Goal: Task Accomplishment & Management: Manage account settings

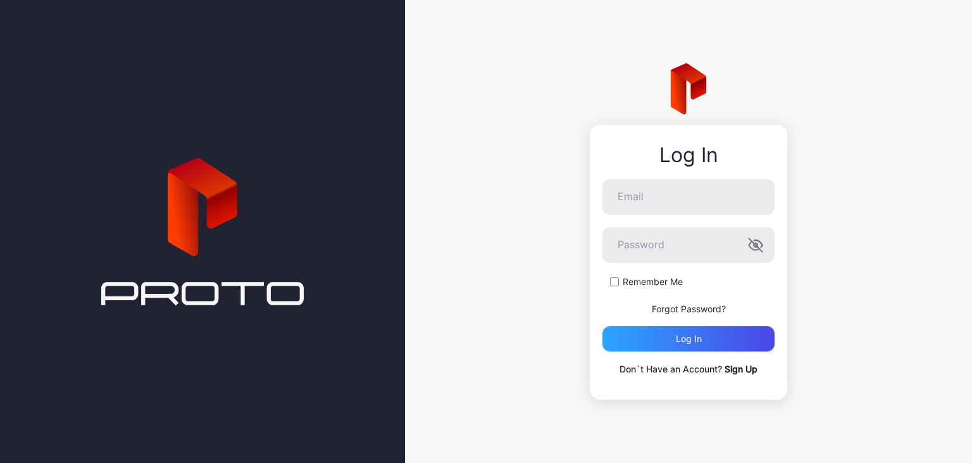
click at [744, 373] on link "Sign Up" at bounding box center [741, 368] width 33 height 11
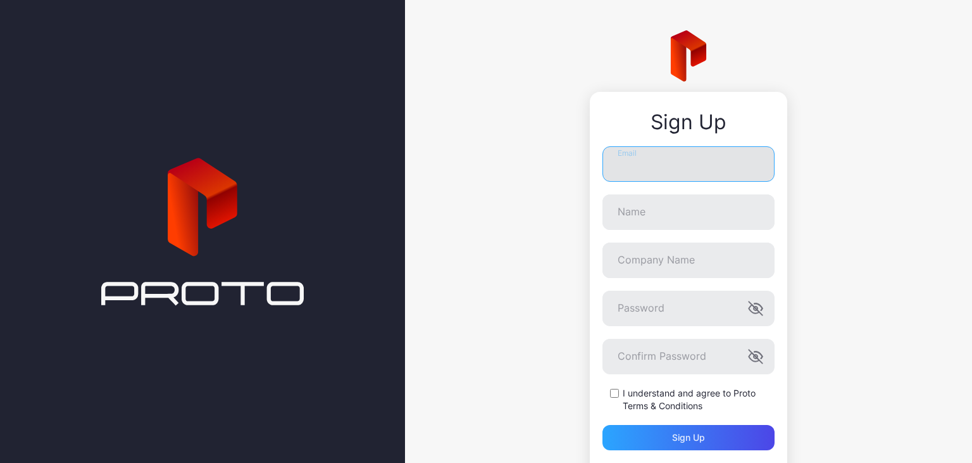
click at [721, 171] on input "Email" at bounding box center [689, 163] width 172 height 35
type input "**********"
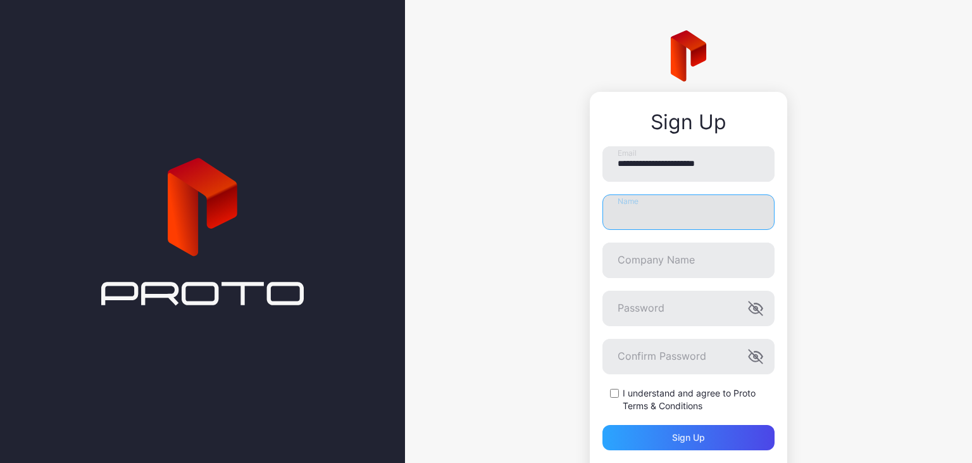
click at [694, 214] on input "Name" at bounding box center [689, 211] width 172 height 35
click at [685, 216] on input "**" at bounding box center [689, 211] width 172 height 35
type input "**********"
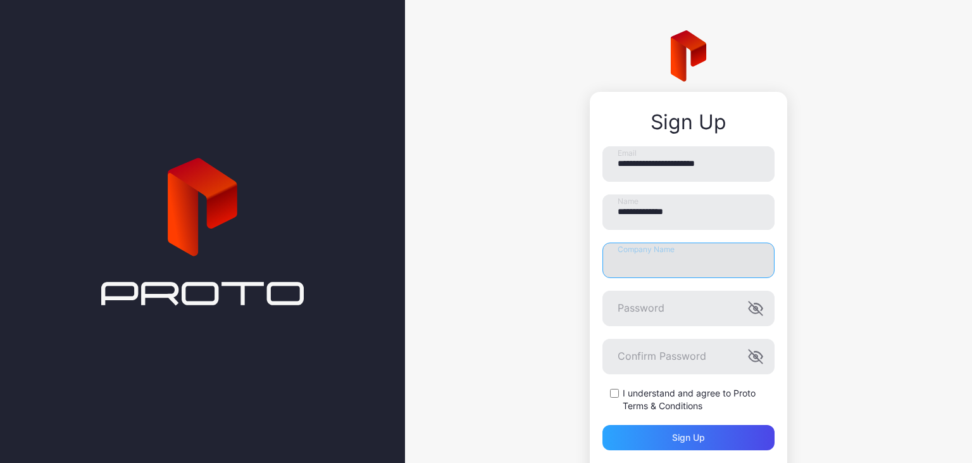
click at [647, 255] on input "Company Name" at bounding box center [689, 259] width 172 height 35
type input "**********"
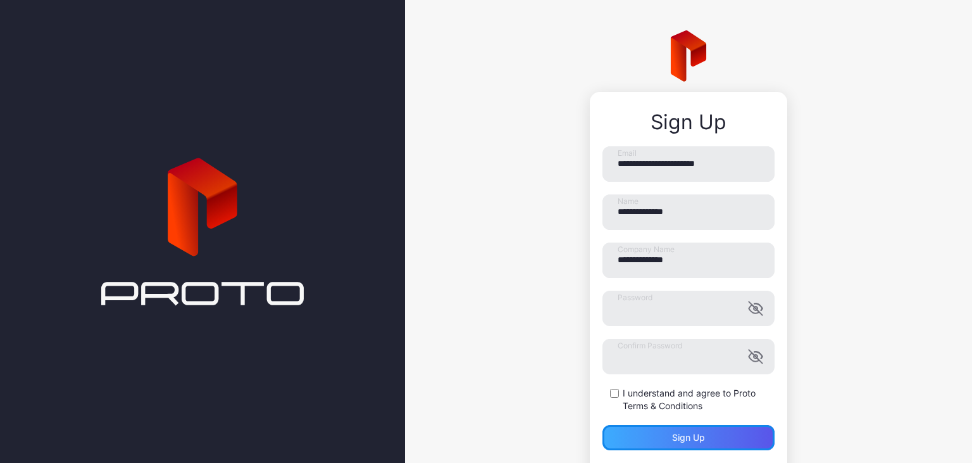
click at [637, 433] on div "Sign up" at bounding box center [689, 437] width 172 height 25
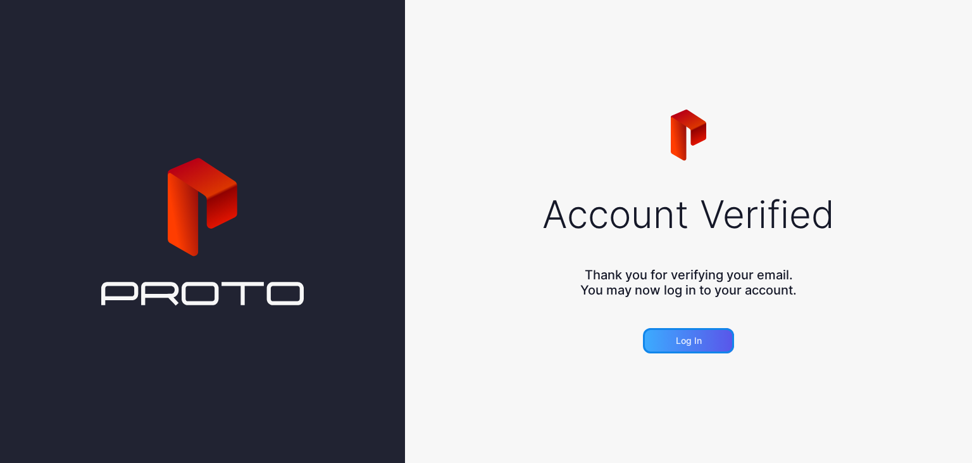
click at [686, 334] on div "Log in" at bounding box center [688, 340] width 91 height 25
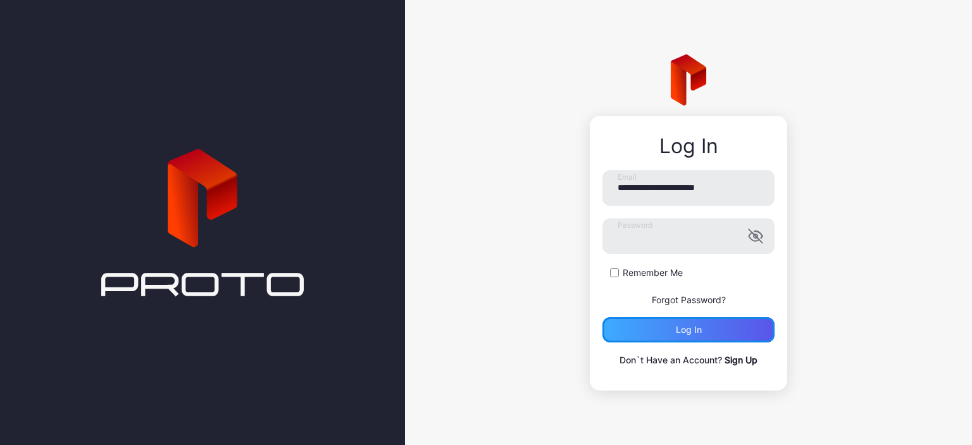
click at [680, 325] on div "Log in" at bounding box center [689, 330] width 26 height 10
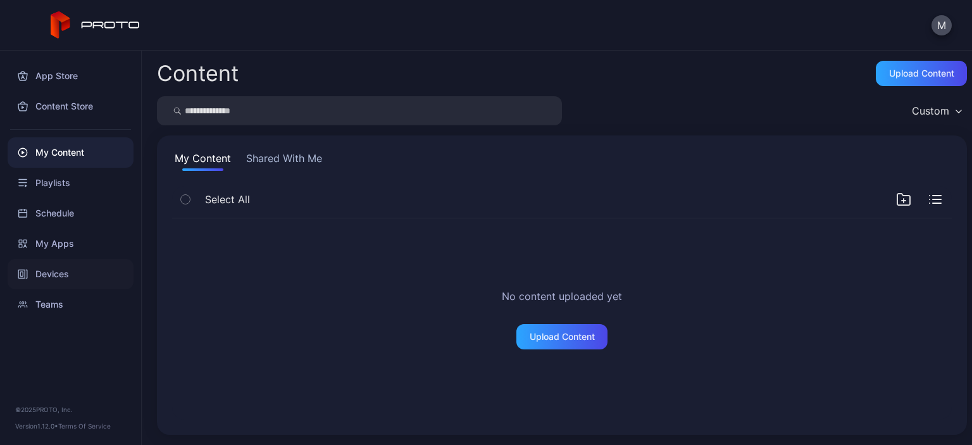
click at [62, 282] on div "Devices" at bounding box center [71, 274] width 126 height 30
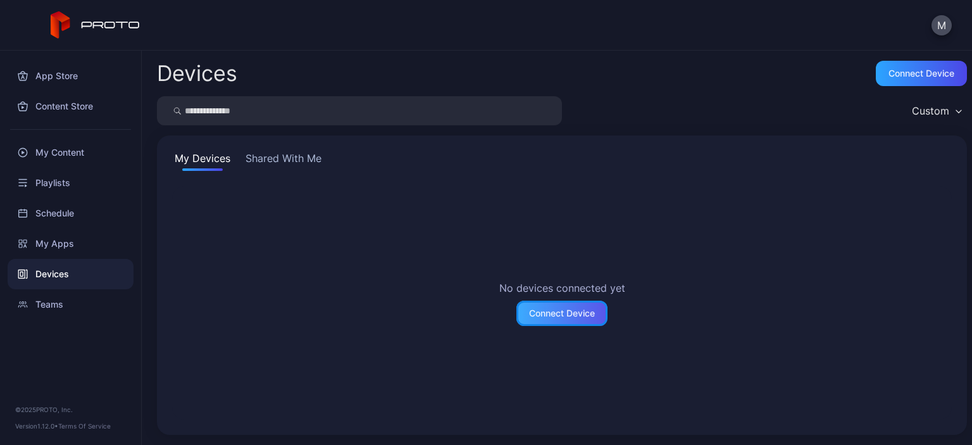
click at [558, 316] on div "Connect Device" at bounding box center [562, 313] width 66 height 10
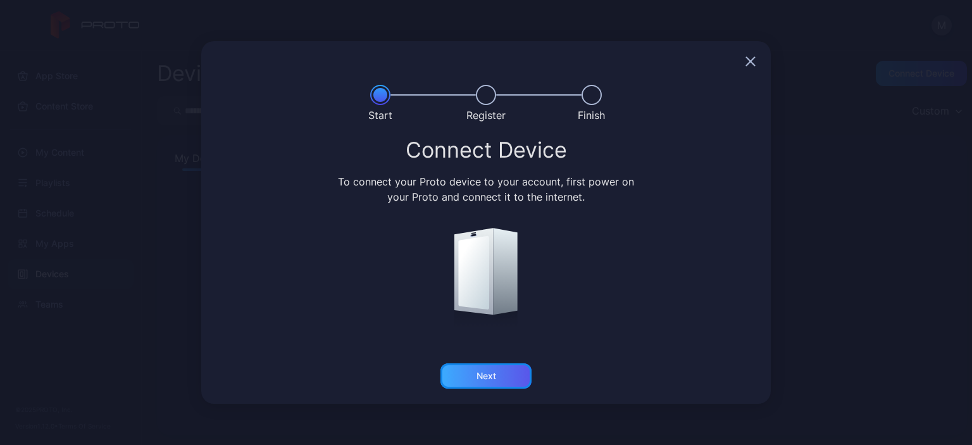
click at [493, 376] on div "Next" at bounding box center [487, 376] width 20 height 10
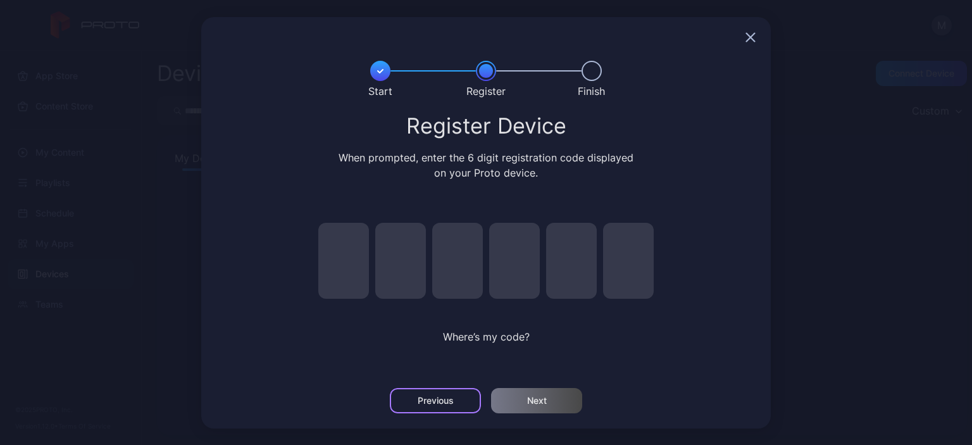
click at [420, 410] on div "Previous" at bounding box center [435, 400] width 91 height 25
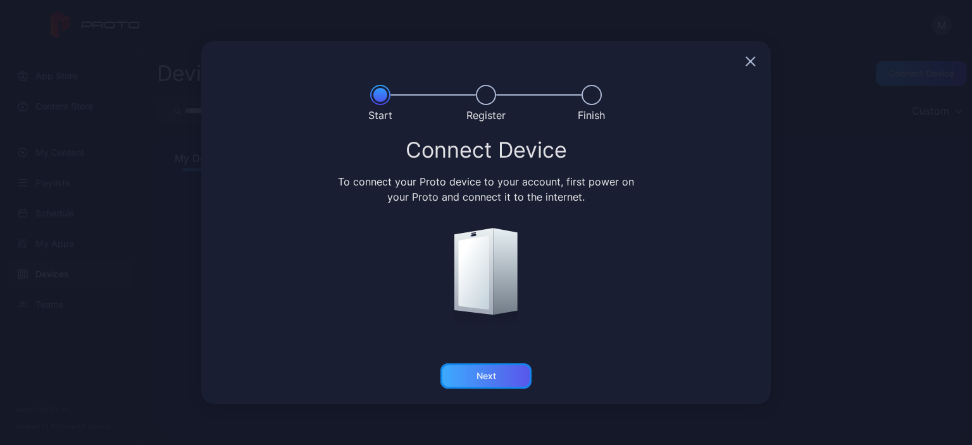
click at [472, 370] on div "Next" at bounding box center [486, 375] width 91 height 25
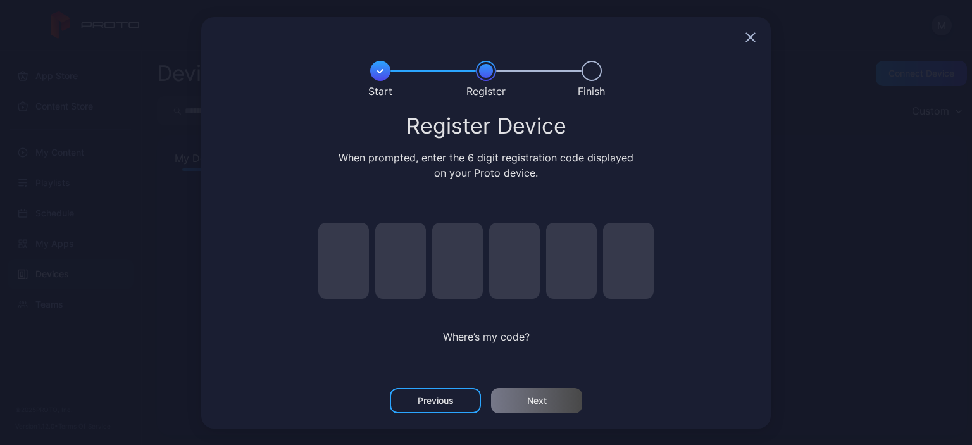
click at [747, 42] on div at bounding box center [486, 37] width 570 height 41
click at [751, 40] on icon "button" at bounding box center [751, 37] width 10 height 10
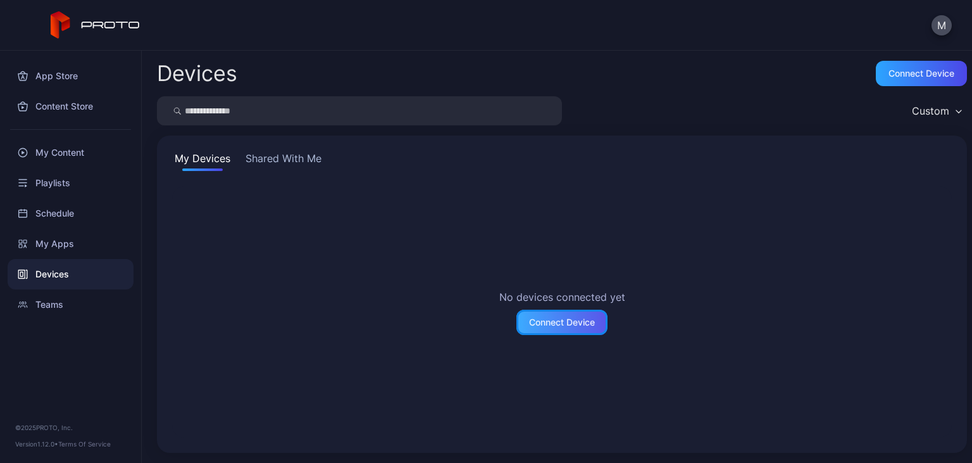
click at [576, 325] on div "Connect Device" at bounding box center [562, 322] width 66 height 10
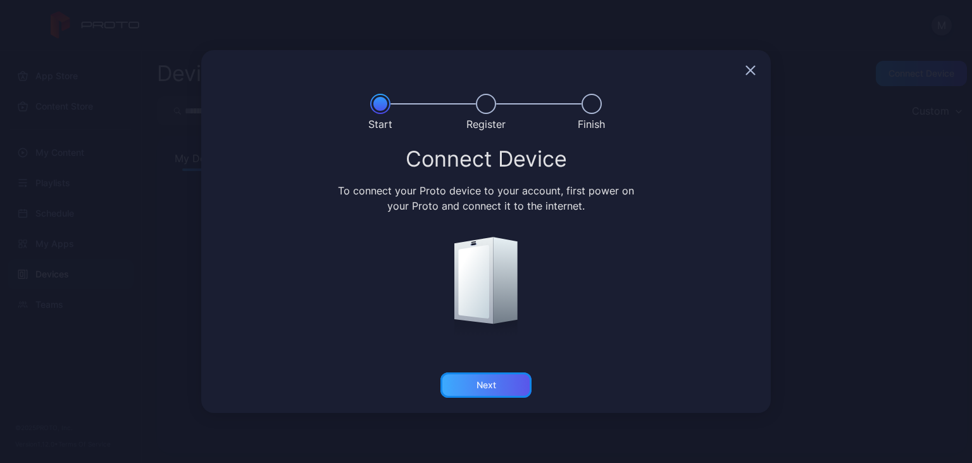
click at [489, 384] on div "Next" at bounding box center [487, 385] width 20 height 10
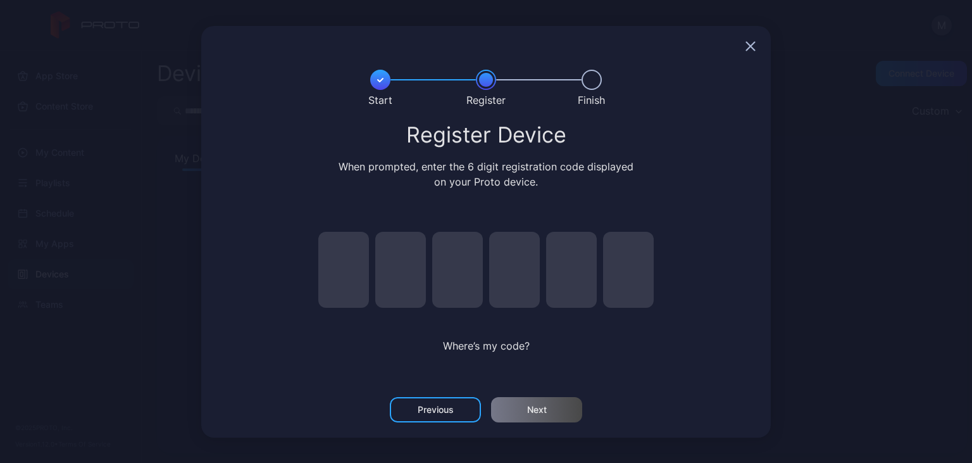
click at [341, 275] on input "pin code 1 of 6" at bounding box center [343, 270] width 51 height 76
type input "*"
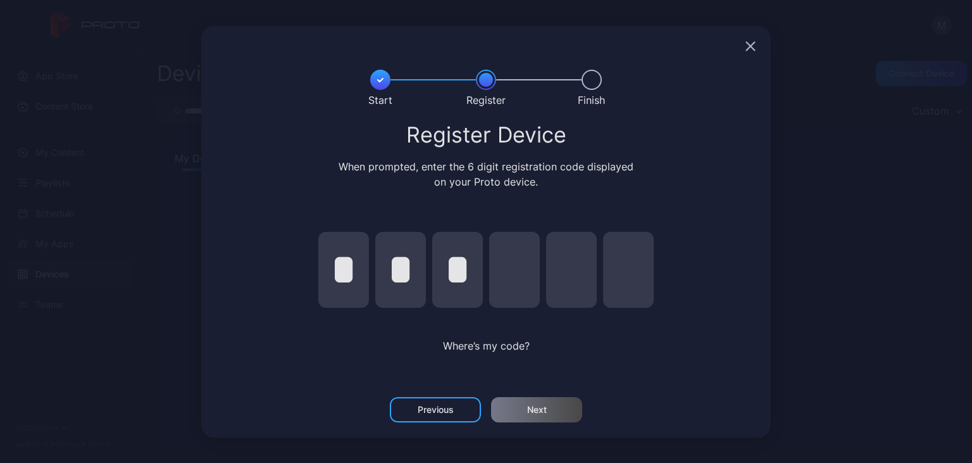
type input "*"
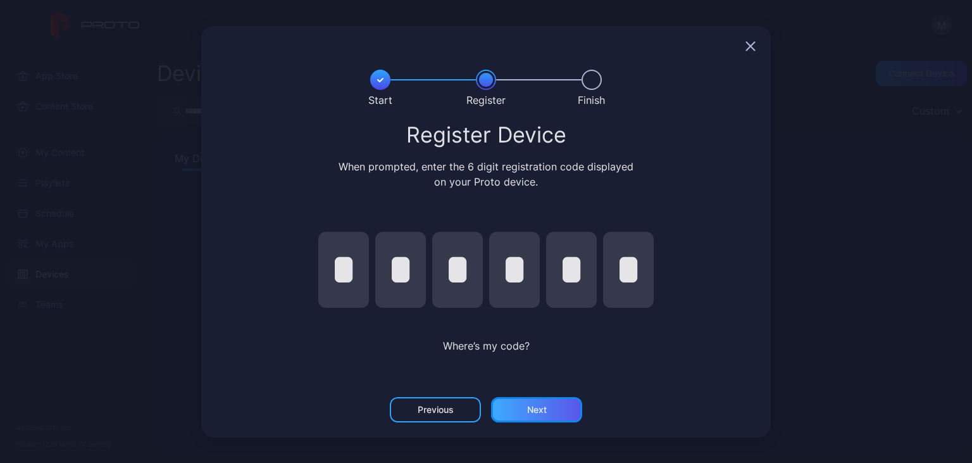
click at [539, 414] on div "Next" at bounding box center [537, 410] width 20 height 10
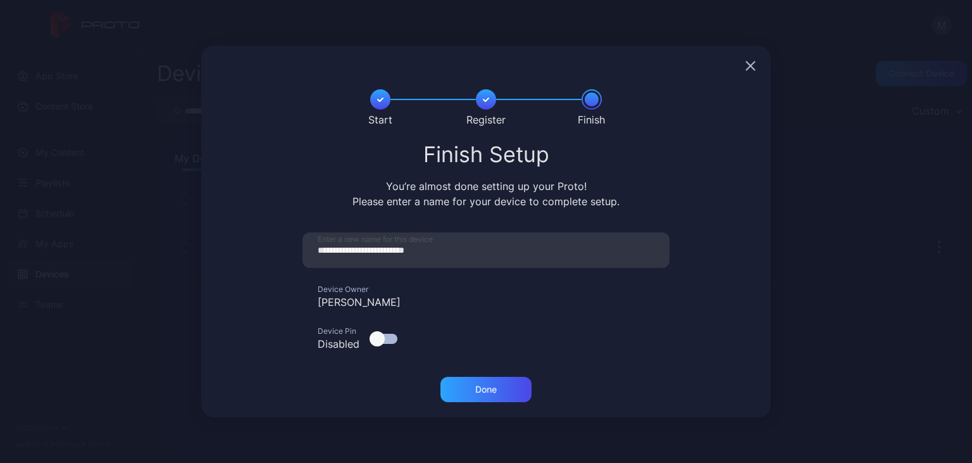
click at [379, 334] on div at bounding box center [377, 338] width 15 height 15
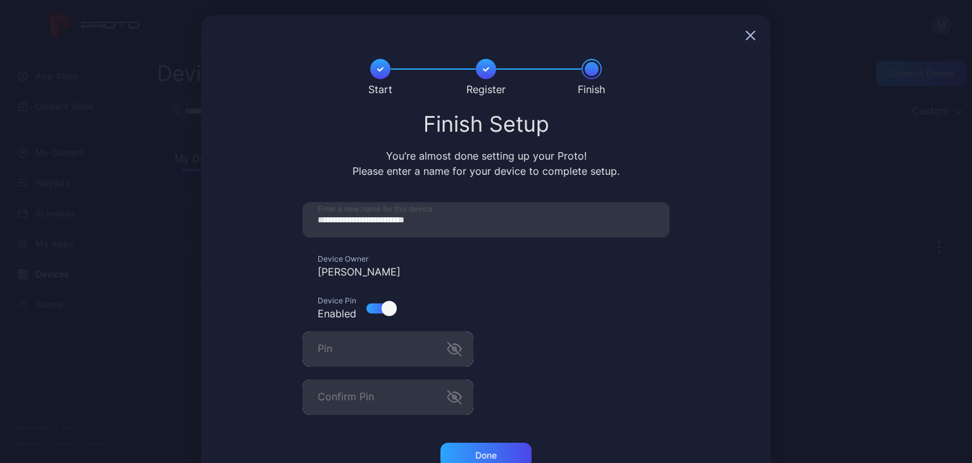
click at [392, 312] on div at bounding box center [389, 308] width 15 height 15
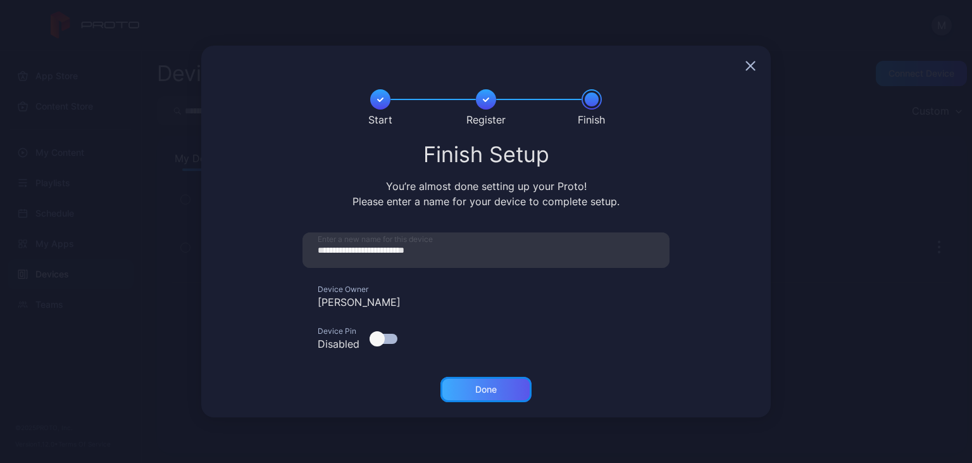
click at [513, 386] on div "Done" at bounding box center [486, 389] width 91 height 25
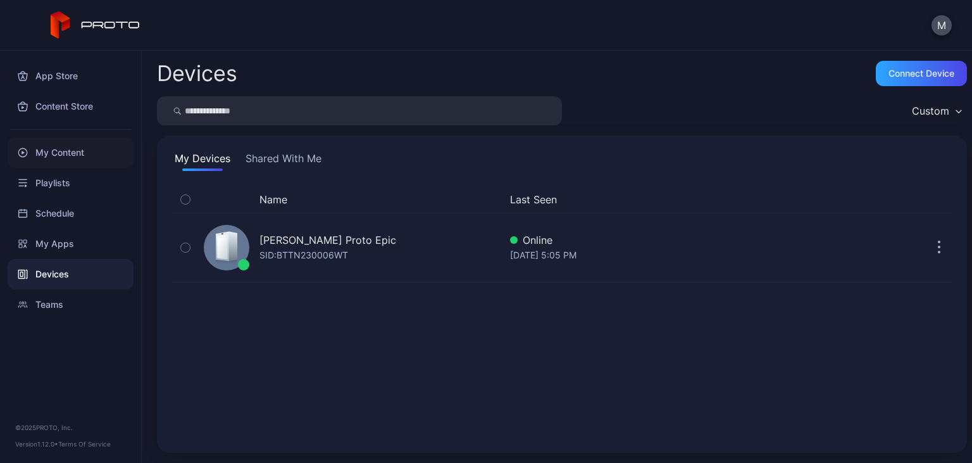
click at [70, 157] on div "My Content" at bounding box center [71, 152] width 126 height 30
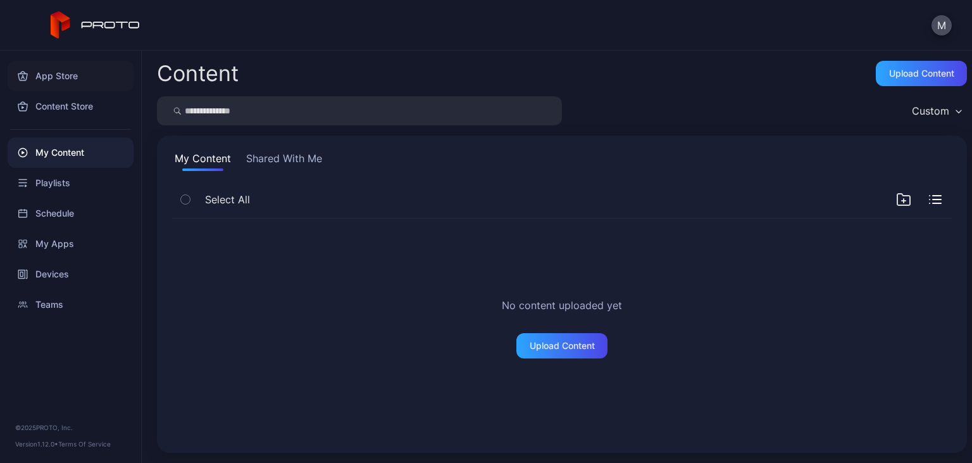
click at [60, 80] on div "App Store" at bounding box center [71, 76] width 126 height 30
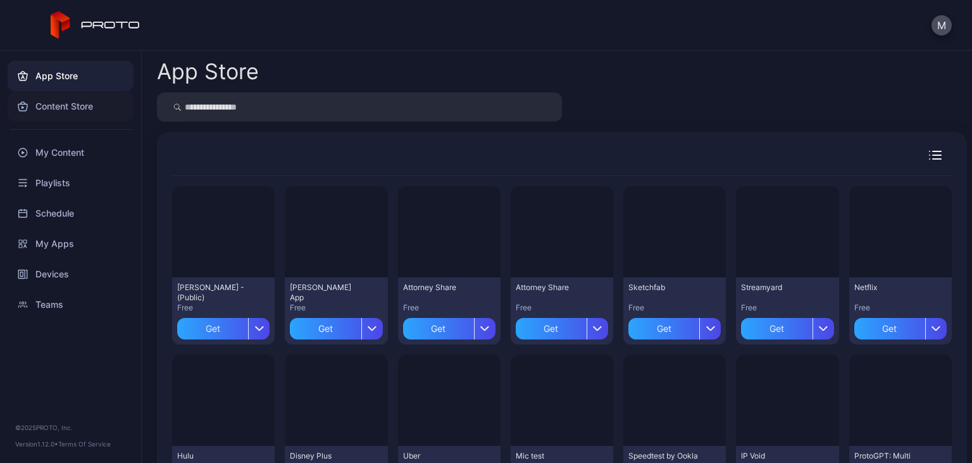
click at [66, 114] on div "Content Store" at bounding box center [71, 106] width 126 height 30
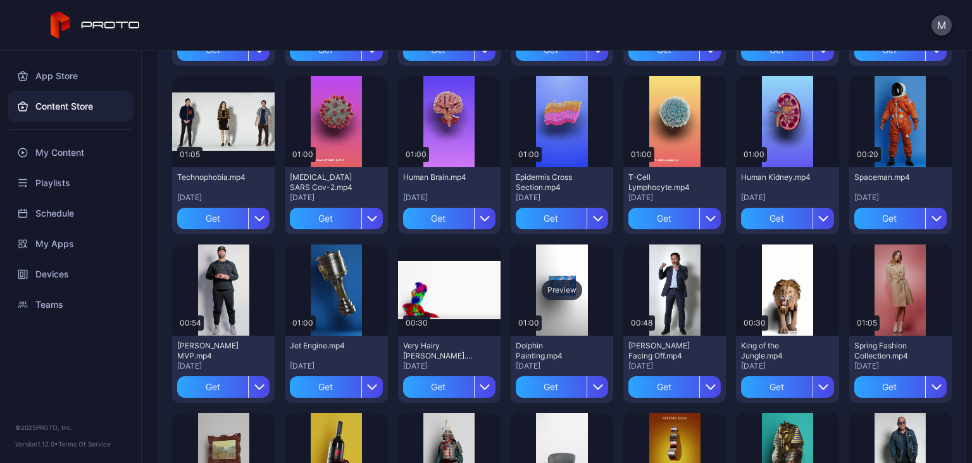
scroll to position [433, 0]
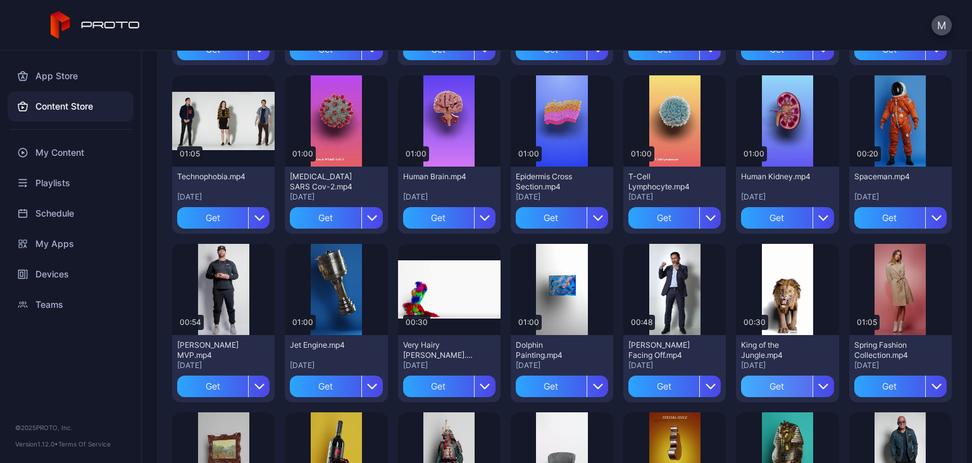
click at [776, 382] on div "Get" at bounding box center [776, 386] width 71 height 22
click at [801, 389] on div "My Content" at bounding box center [787, 386] width 49 height 10
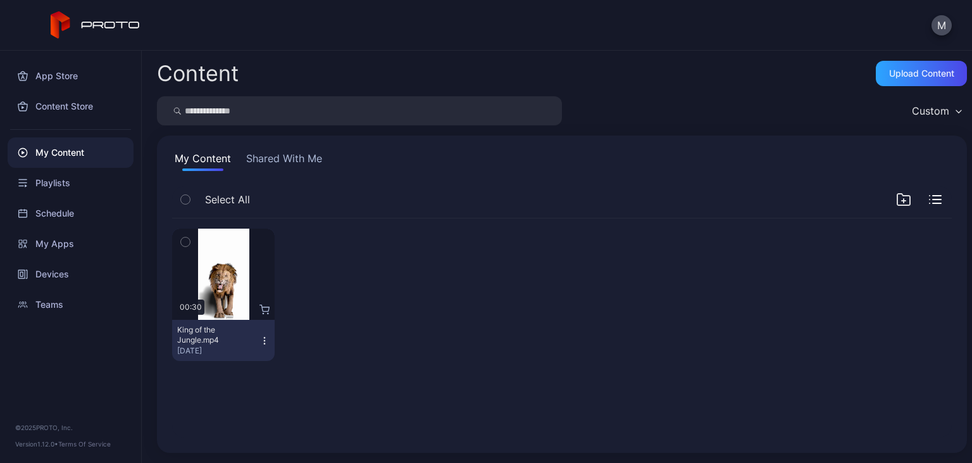
click at [180, 242] on button "button" at bounding box center [185, 242] width 27 height 27
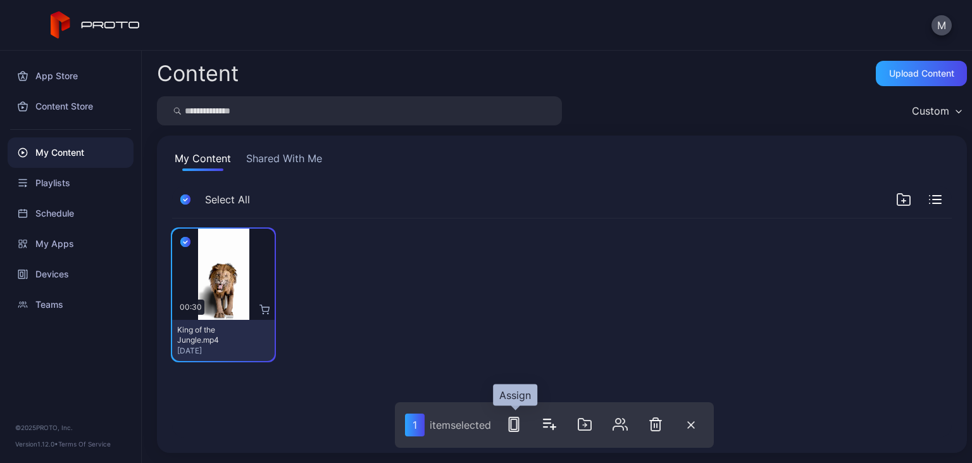
click at [517, 425] on icon "button" at bounding box center [513, 424] width 15 height 15
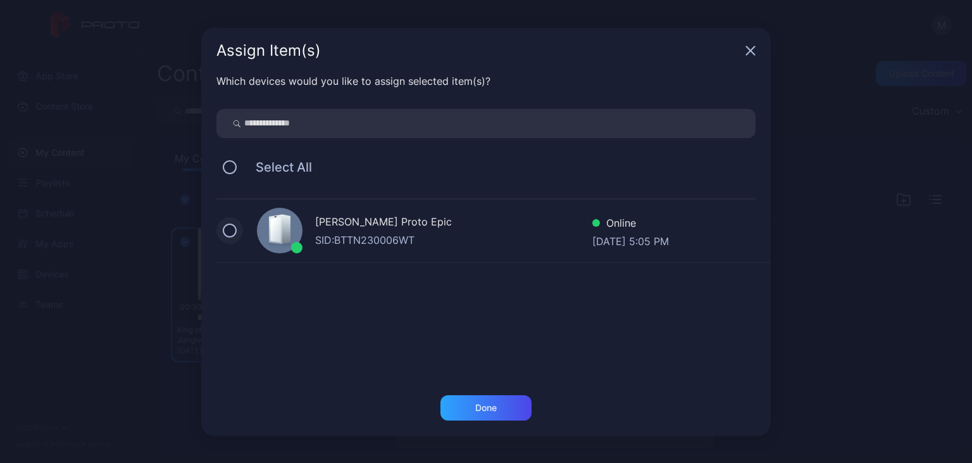
click at [231, 230] on button at bounding box center [230, 230] width 14 height 14
click at [485, 406] on div "Done" at bounding box center [486, 408] width 22 height 10
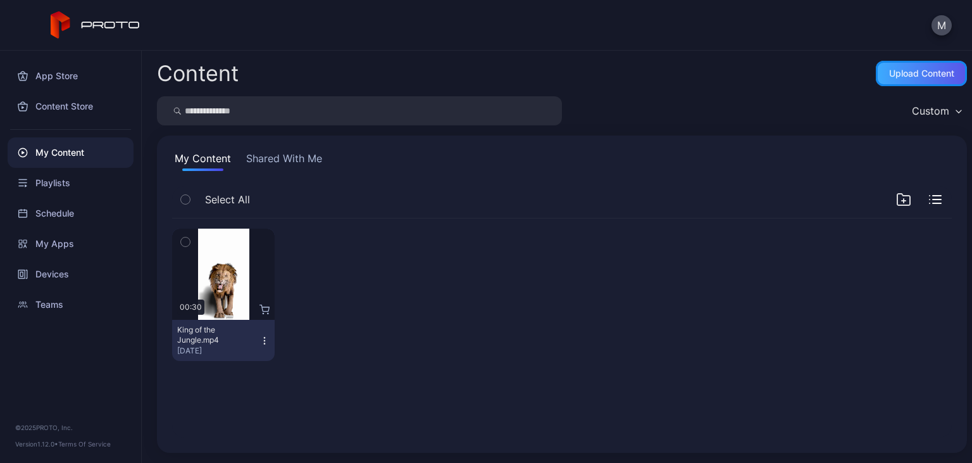
click at [905, 80] on div "Upload Content" at bounding box center [921, 73] width 91 height 25
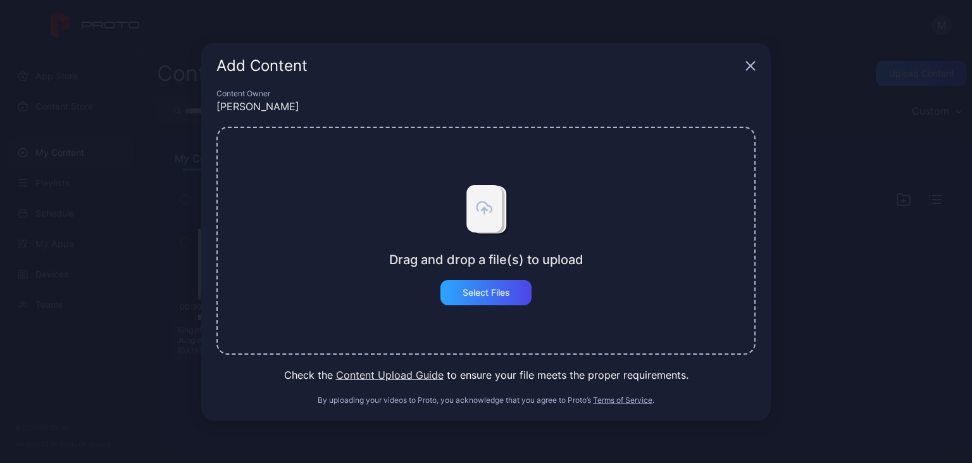
click at [753, 64] on icon "button" at bounding box center [751, 65] width 8 height 8
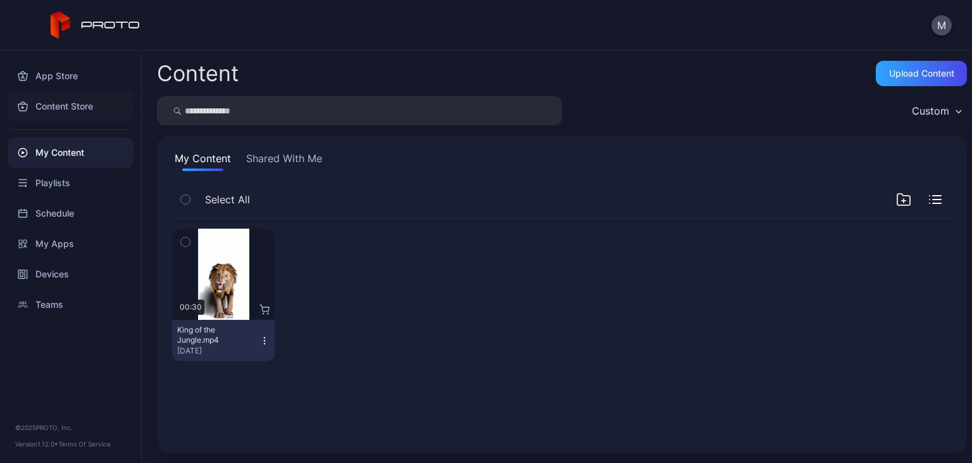
click at [77, 103] on div "Content Store" at bounding box center [71, 106] width 126 height 30
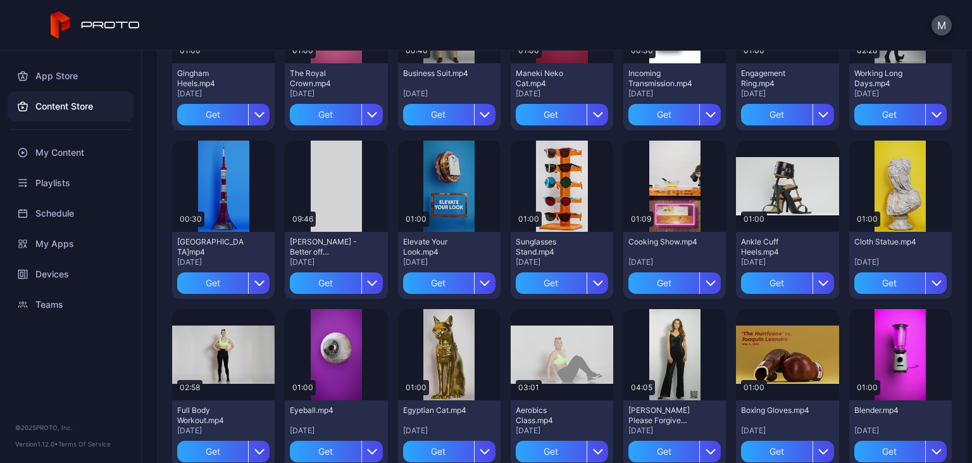
scroll to position [1923, 0]
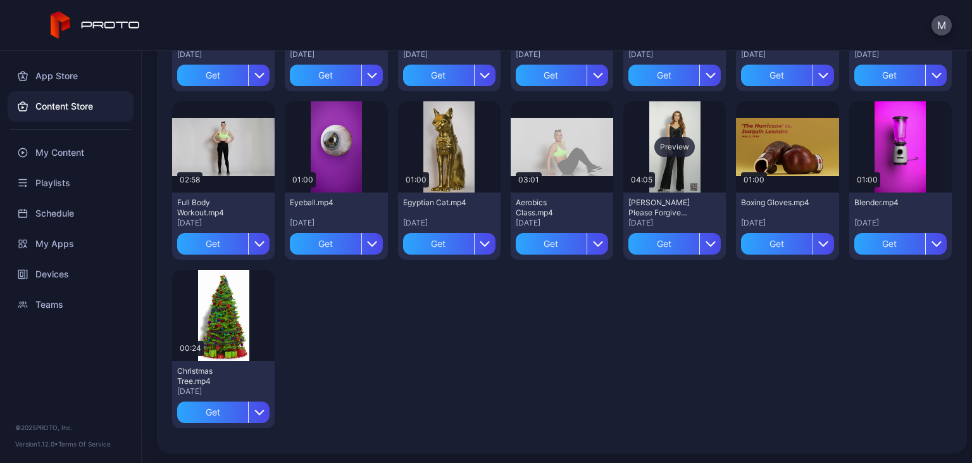
click at [675, 148] on div "Preview" at bounding box center [675, 147] width 41 height 20
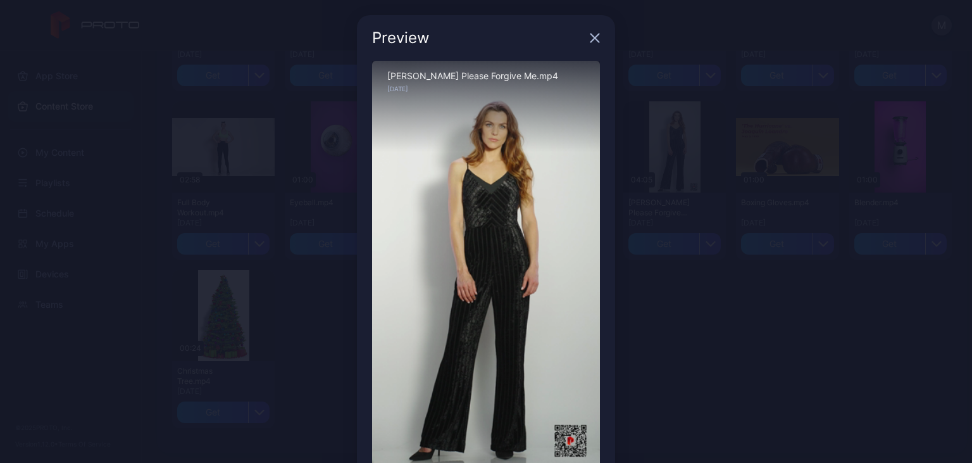
click at [596, 40] on icon "button" at bounding box center [595, 38] width 8 height 8
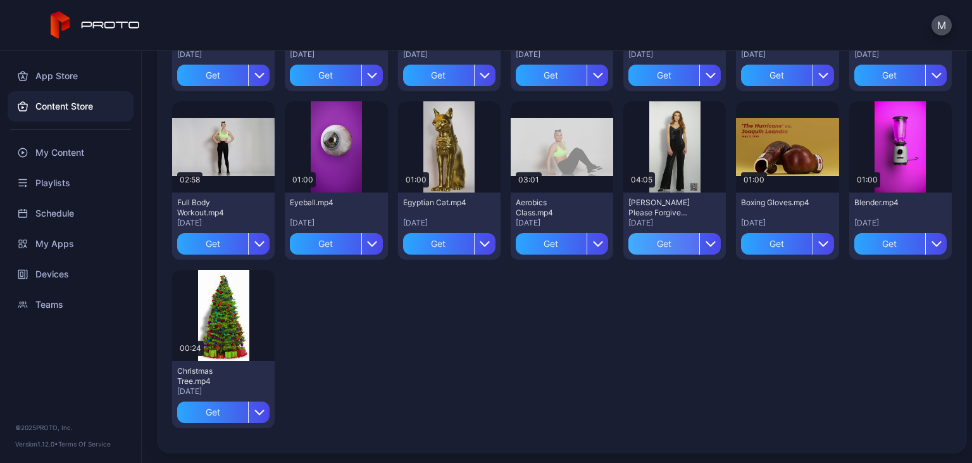
click at [668, 244] on div "Get" at bounding box center [664, 244] width 71 height 22
click at [668, 244] on div "My Content" at bounding box center [675, 244] width 49 height 10
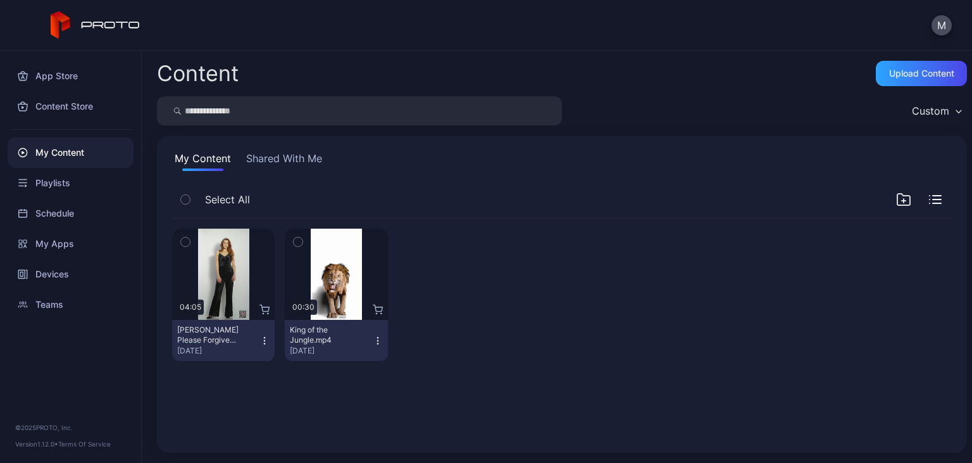
click at [187, 239] on icon "button" at bounding box center [185, 242] width 9 height 14
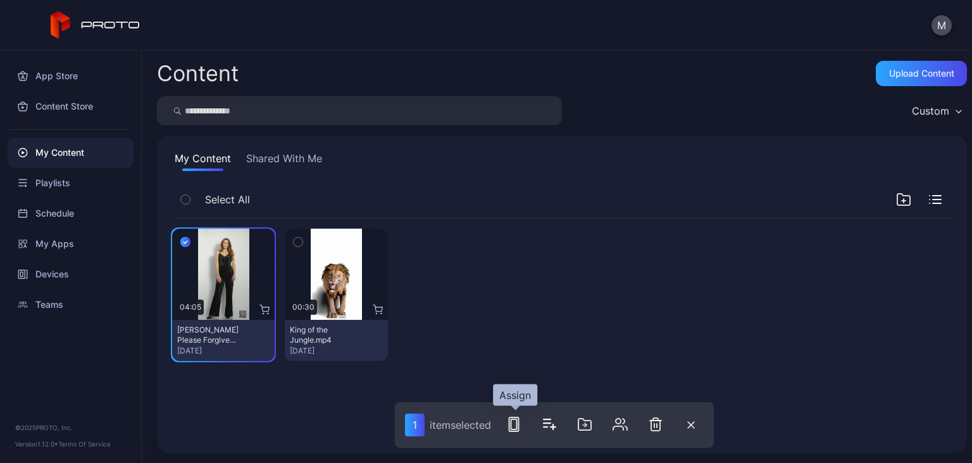
click at [516, 427] on icon "button" at bounding box center [513, 424] width 15 height 15
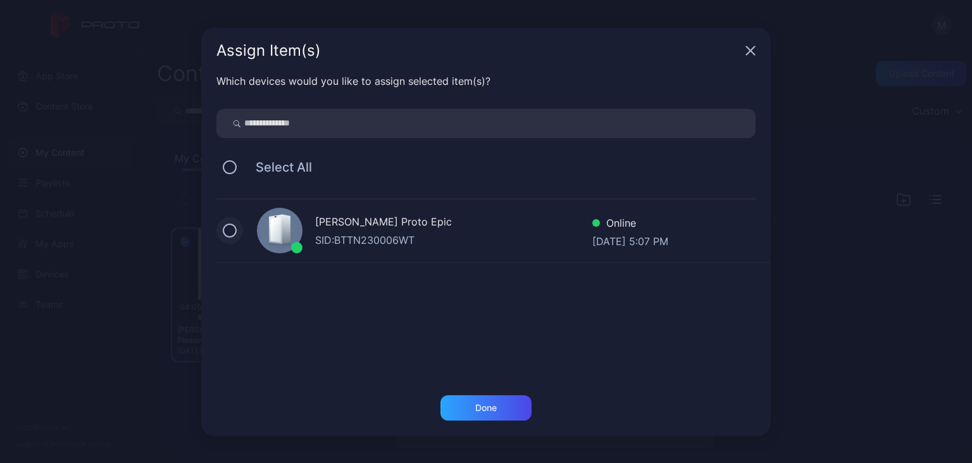
click at [232, 226] on button at bounding box center [230, 230] width 14 height 14
click at [485, 396] on div "Done" at bounding box center [486, 407] width 91 height 25
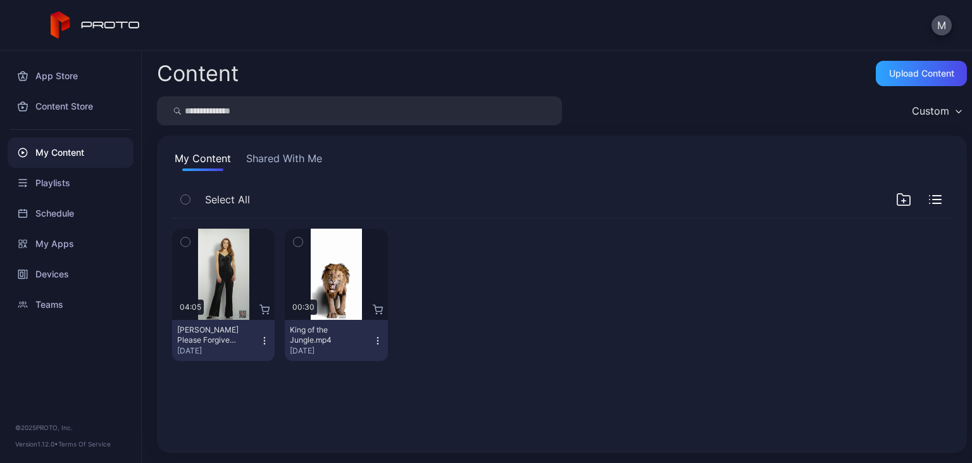
click at [300, 247] on icon "button" at bounding box center [298, 242] width 9 height 14
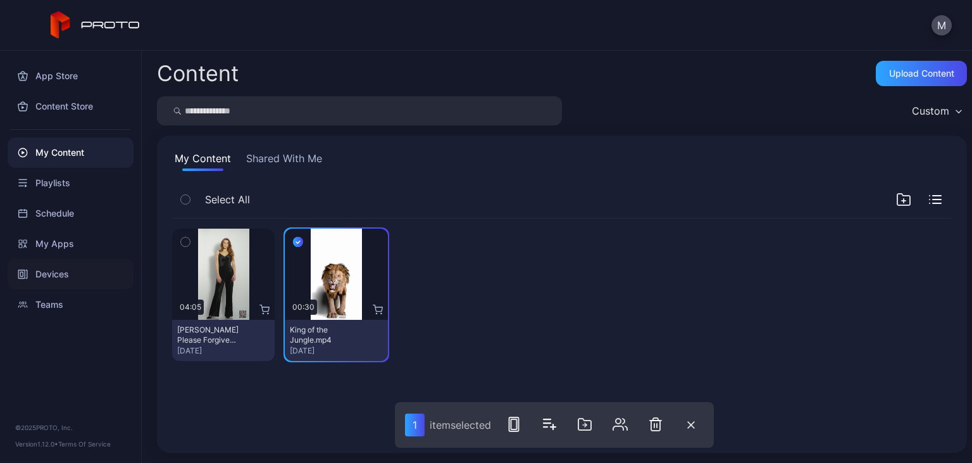
click at [34, 274] on div "Devices" at bounding box center [71, 274] width 126 height 30
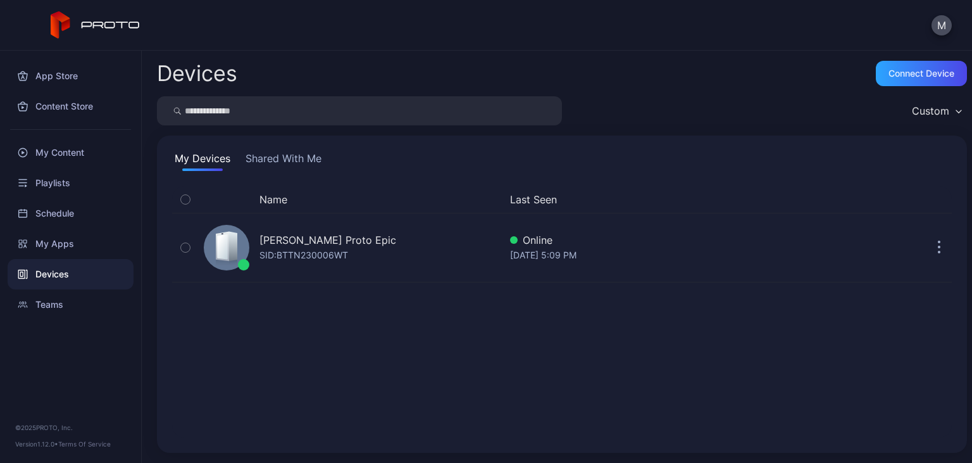
click at [182, 199] on icon "button" at bounding box center [185, 199] width 9 height 14
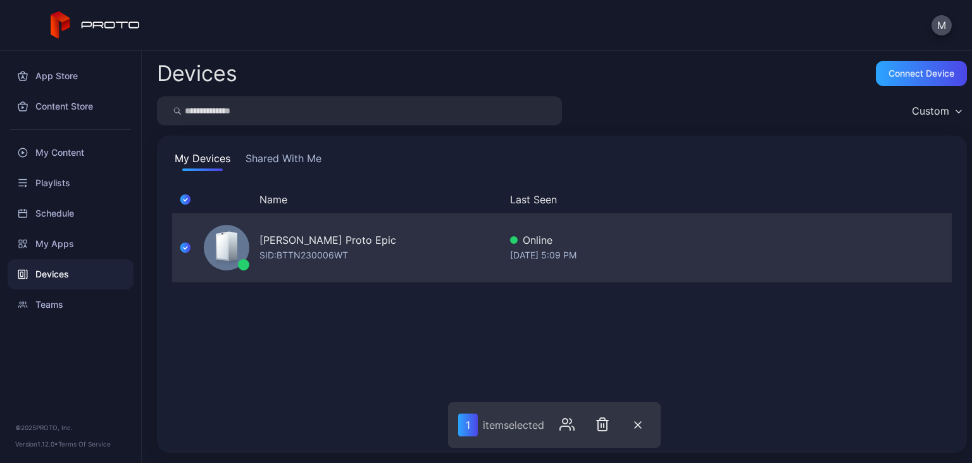
click at [396, 254] on div "Mohammad Aslam's Proto Epic SID: BTTN230006WT" at bounding box center [328, 247] width 137 height 30
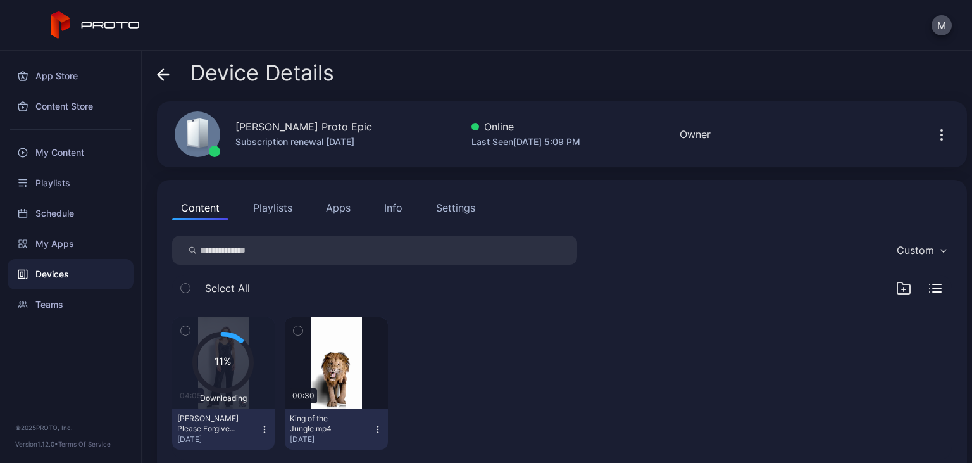
scroll to position [22, 0]
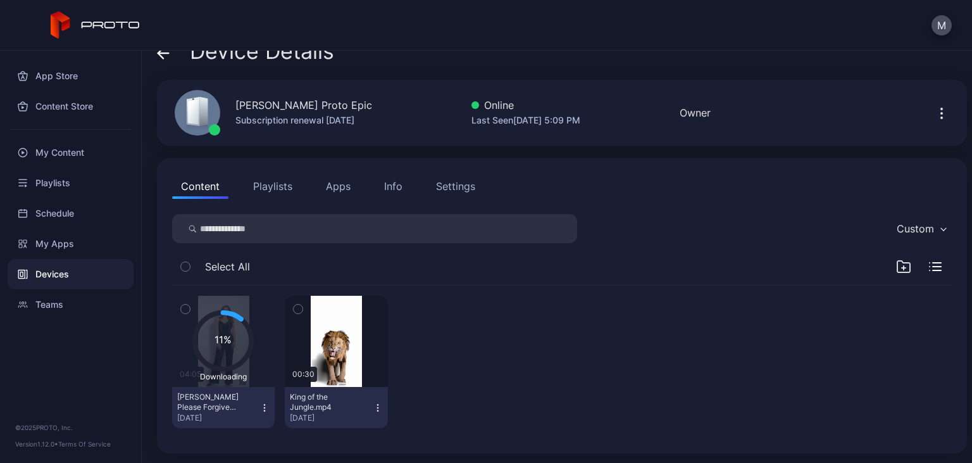
click at [302, 308] on icon "button" at bounding box center [298, 309] width 9 height 14
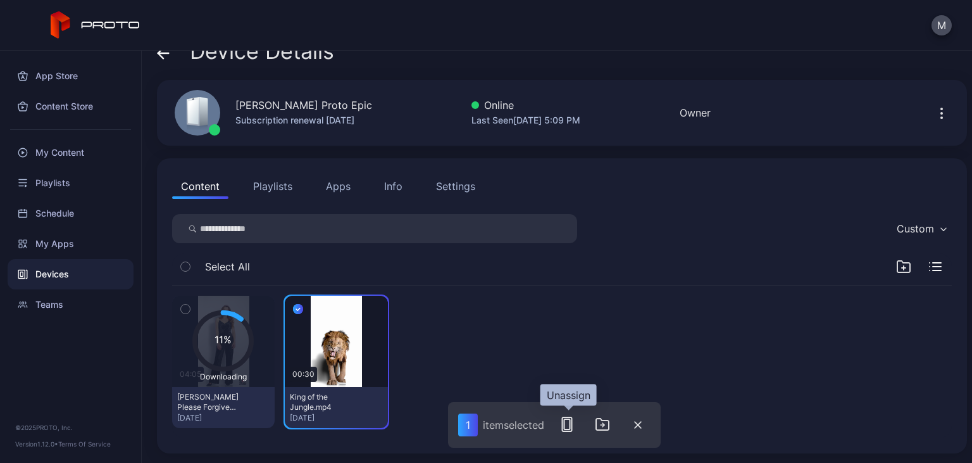
click at [568, 422] on icon "button" at bounding box center [567, 424] width 15 height 15
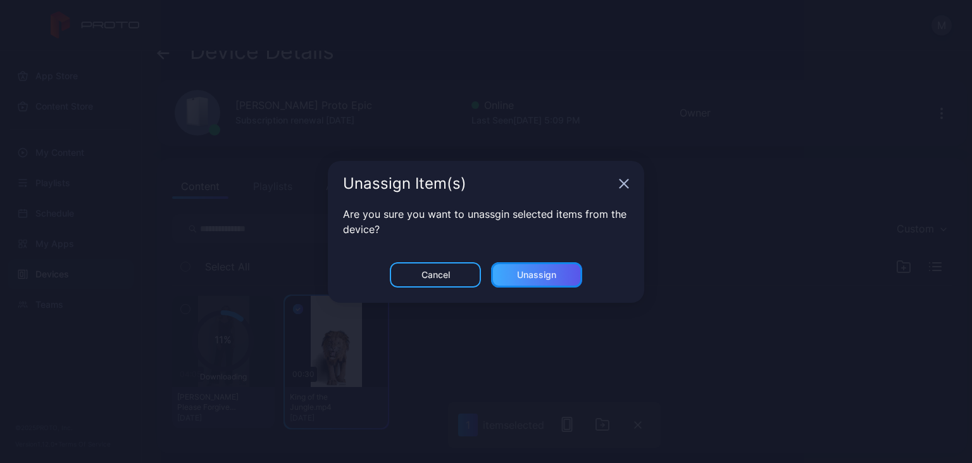
click at [536, 279] on div "Unassign" at bounding box center [536, 275] width 39 height 10
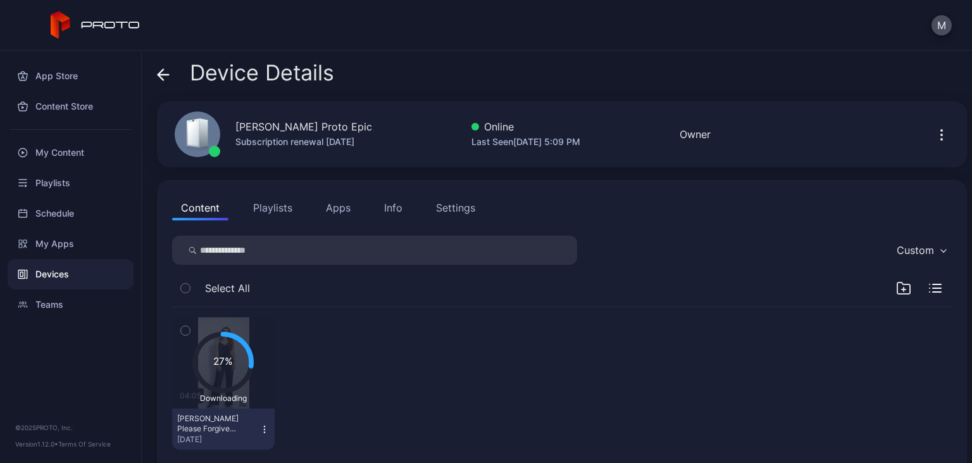
click at [932, 291] on icon "button" at bounding box center [935, 288] width 13 height 9
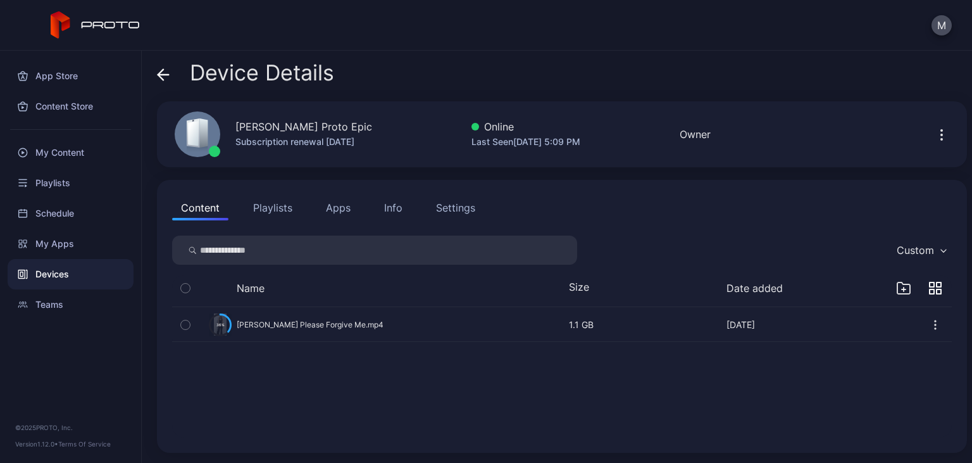
click at [941, 285] on icon "button" at bounding box center [939, 284] width 4 height 4
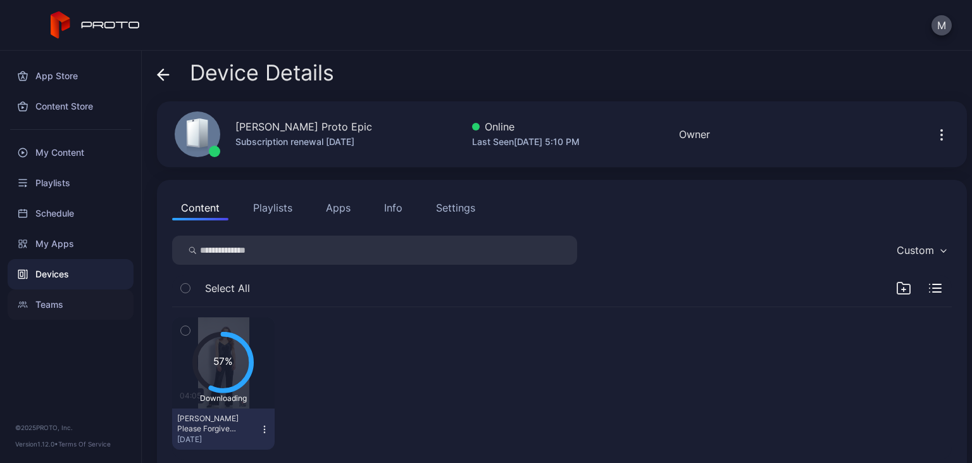
click at [36, 308] on div "Teams" at bounding box center [71, 304] width 126 height 30
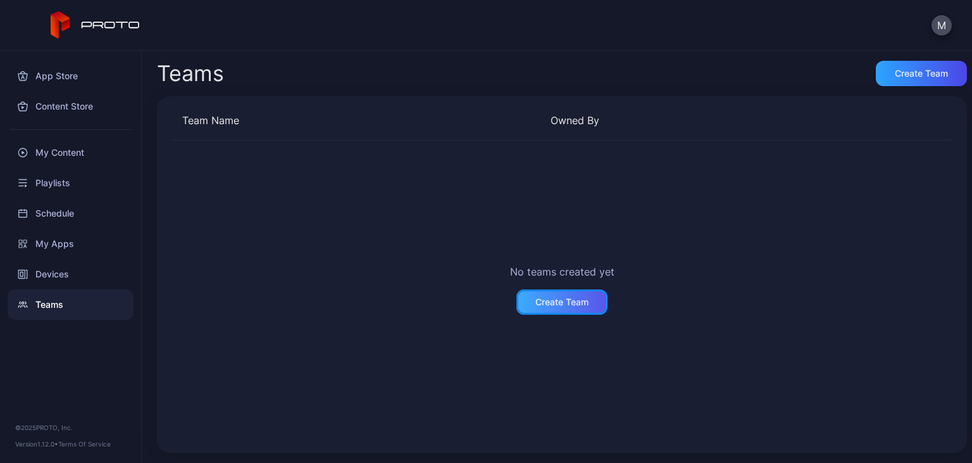
click at [538, 298] on div "Create Team" at bounding box center [562, 302] width 53 height 10
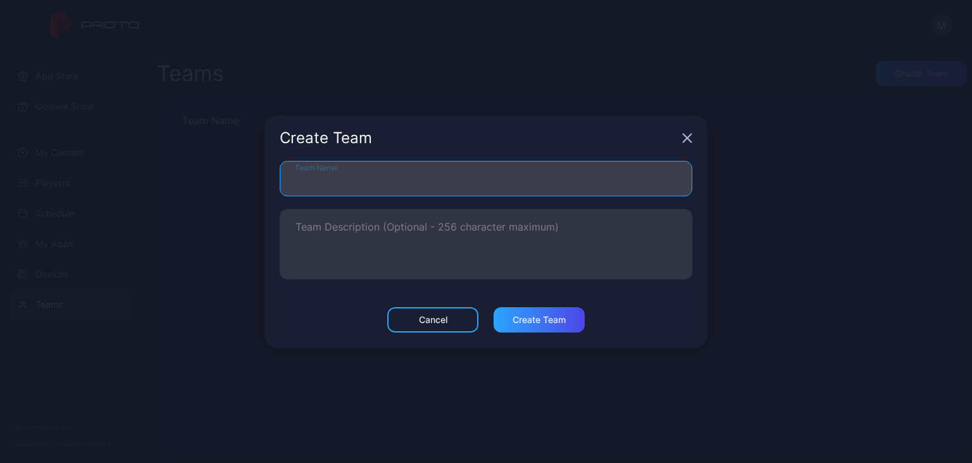
click at [303, 179] on input "Team Name" at bounding box center [486, 178] width 413 height 35
type input "*"
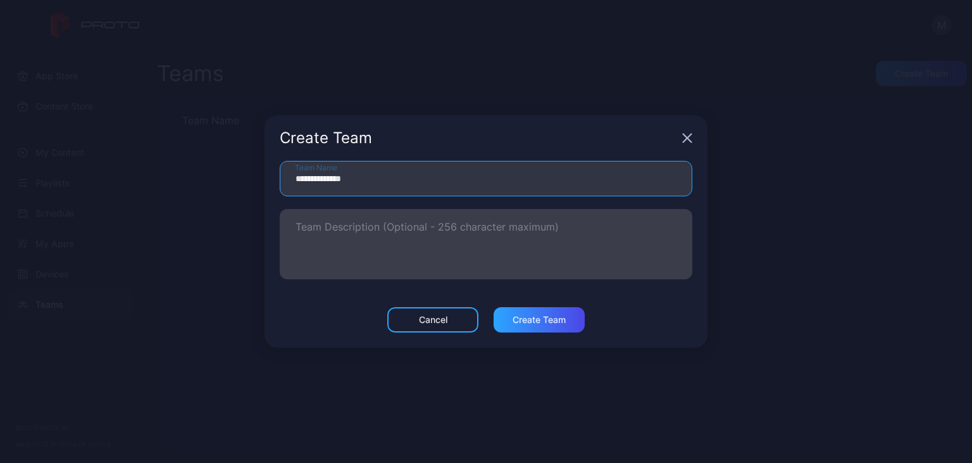
type input "**********"
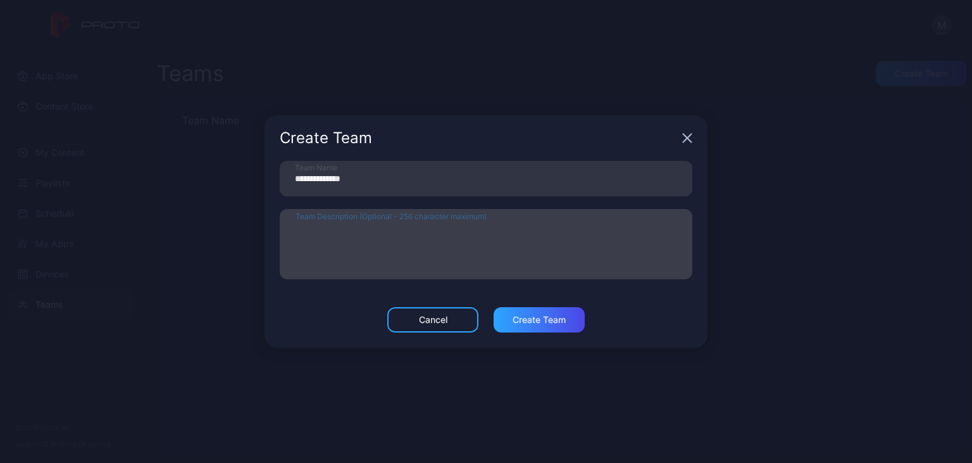
click at [343, 234] on textarea "Team Description (Optional - 256 character maximum)" at bounding box center [486, 244] width 381 height 44
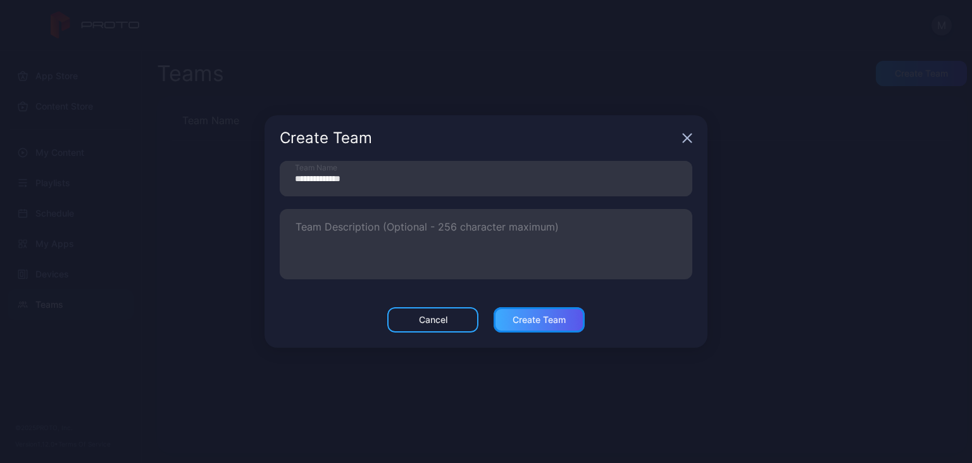
click at [524, 317] on div "Create Team" at bounding box center [539, 320] width 53 height 10
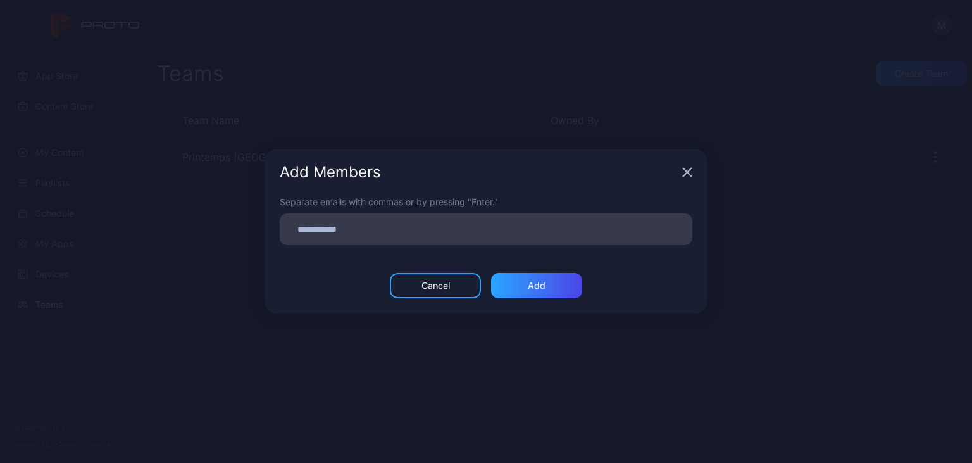
click at [380, 229] on input at bounding box center [486, 229] width 398 height 16
type input "**********"
click at [536, 292] on div "Add" at bounding box center [536, 285] width 91 height 25
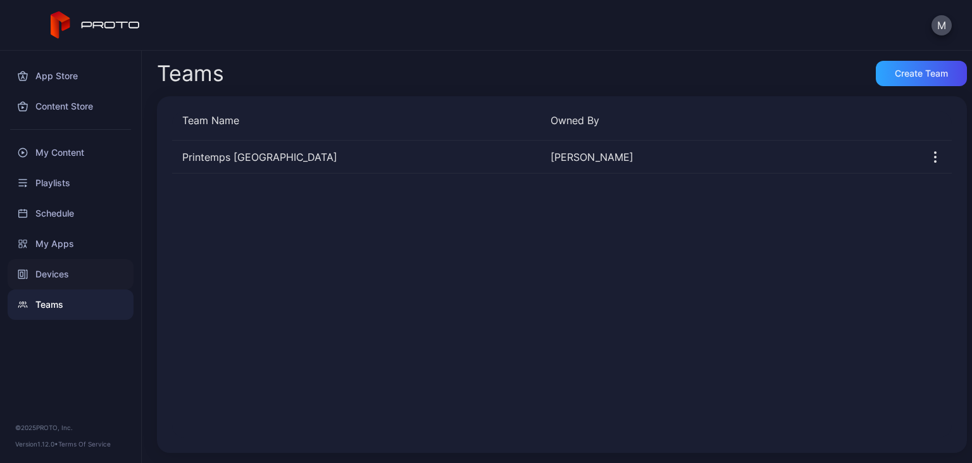
click at [70, 272] on div "Devices" at bounding box center [71, 274] width 126 height 30
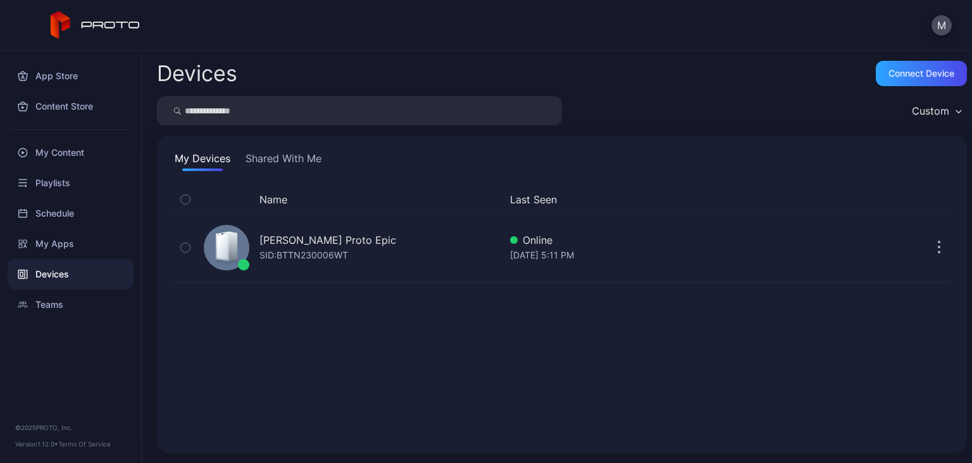
click at [191, 197] on button "button" at bounding box center [185, 199] width 27 height 27
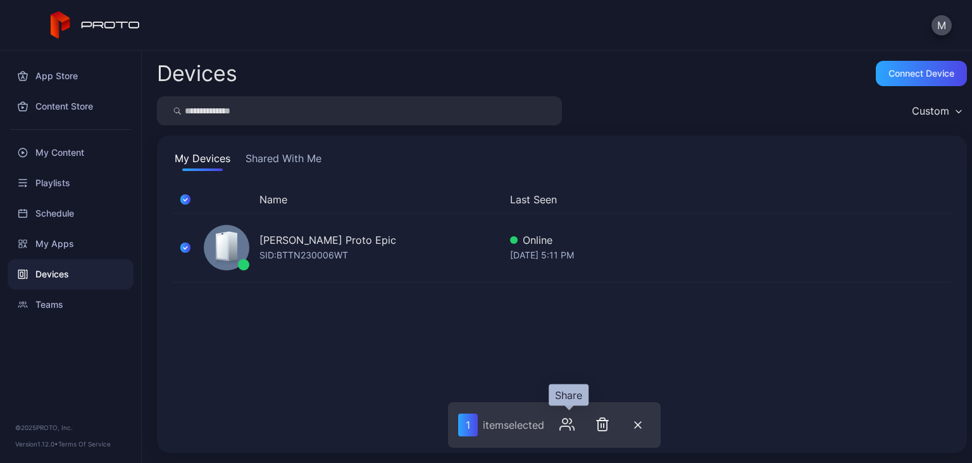
click at [568, 423] on icon "button" at bounding box center [565, 420] width 5 height 5
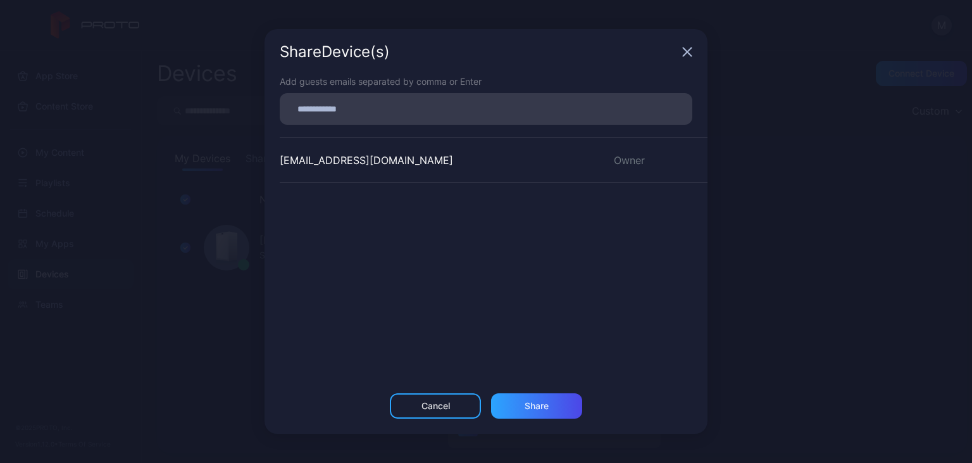
click at [356, 111] on input at bounding box center [486, 109] width 398 height 16
type input "**********"
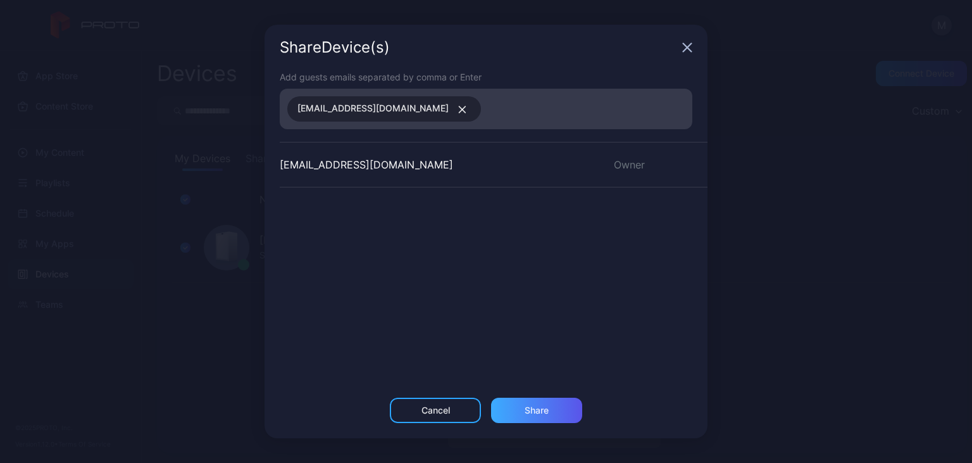
click at [520, 397] on div "Share Device (s) Add guests emails separated by comma or Enter gfx132@live.com …" at bounding box center [486, 231] width 443 height 413
click at [549, 409] on div "Share" at bounding box center [537, 410] width 24 height 10
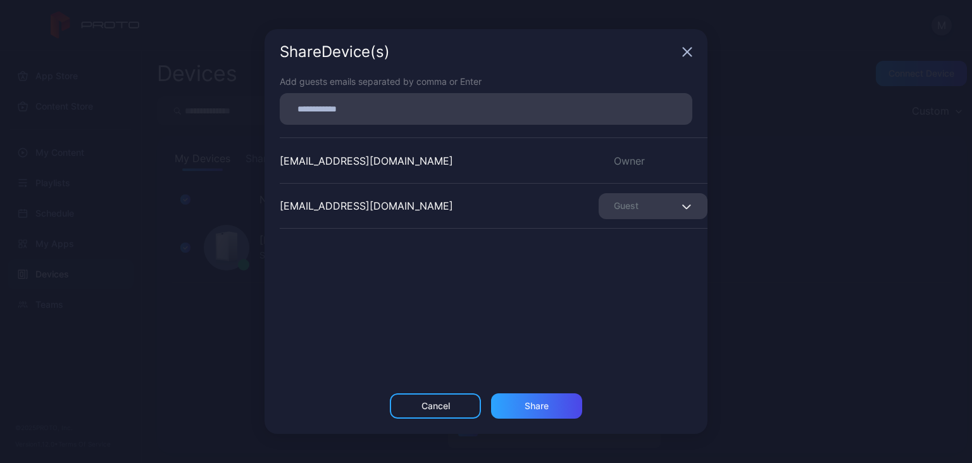
click at [687, 206] on icon "button" at bounding box center [686, 206] width 9 height 5
click at [536, 277] on div "maslam@printempsdoha.com Owner gfx132@live.com Guest" at bounding box center [494, 232] width 428 height 190
click at [524, 413] on div "Share" at bounding box center [536, 405] width 91 height 25
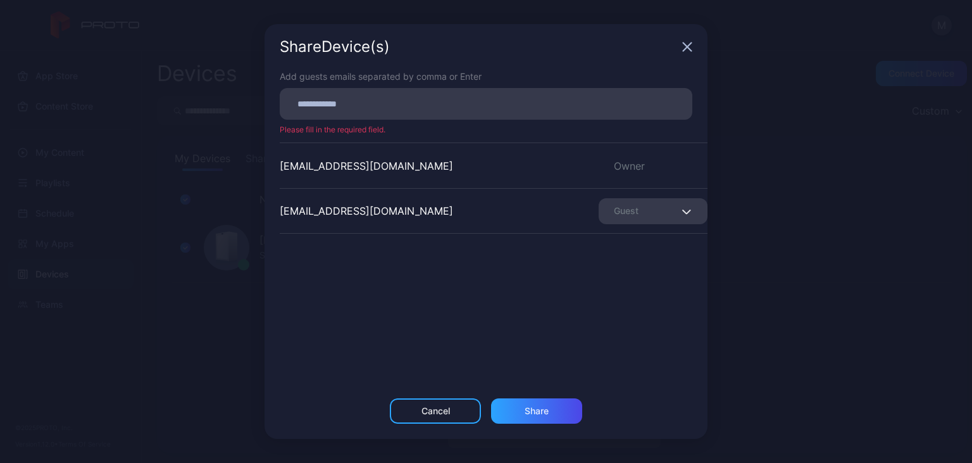
click at [623, 364] on div "Add guests emails separated by comma or Enter Please fill in the required field…" at bounding box center [486, 234] width 443 height 329
click at [693, 41] on div "Share Device (s)" at bounding box center [486, 47] width 443 height 46
click at [693, 47] on div "Share Device (s)" at bounding box center [486, 47] width 443 height 46
click at [686, 47] on icon "button" at bounding box center [687, 47] width 10 height 10
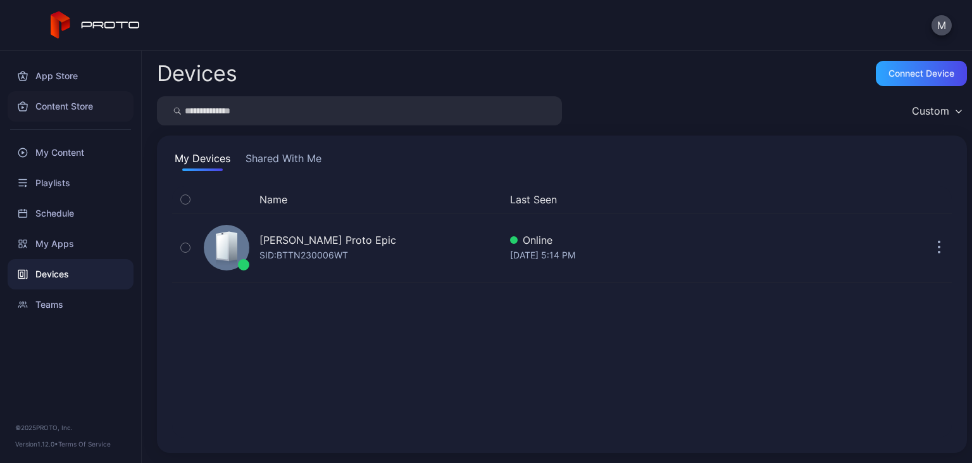
click at [67, 105] on div "Content Store" at bounding box center [71, 106] width 126 height 30
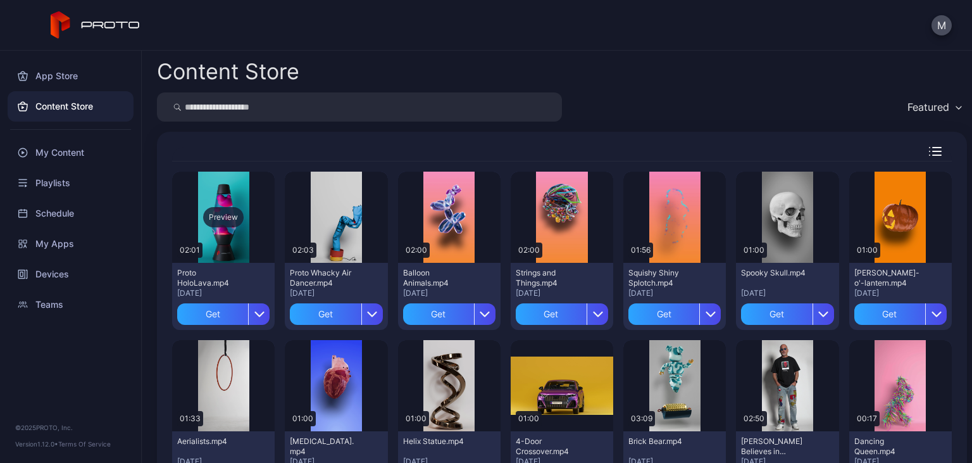
click at [221, 220] on div "Preview" at bounding box center [223, 217] width 41 height 20
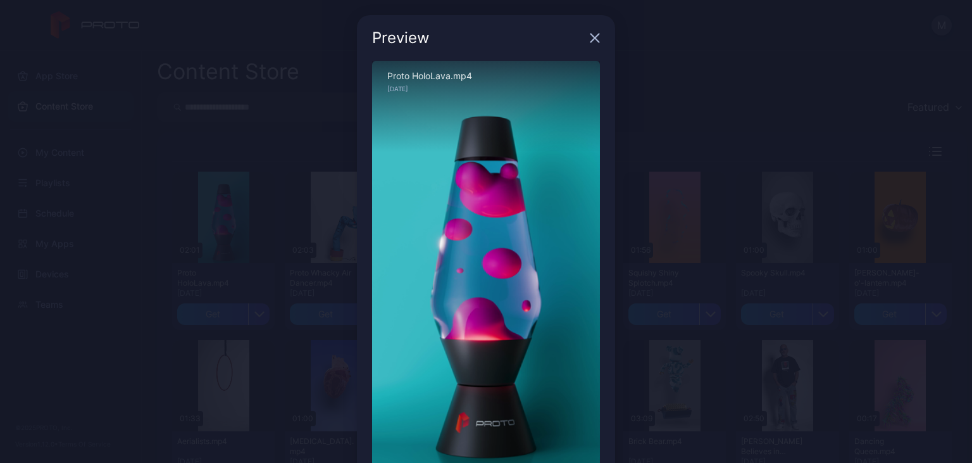
click at [594, 41] on icon "button" at bounding box center [595, 38] width 10 height 10
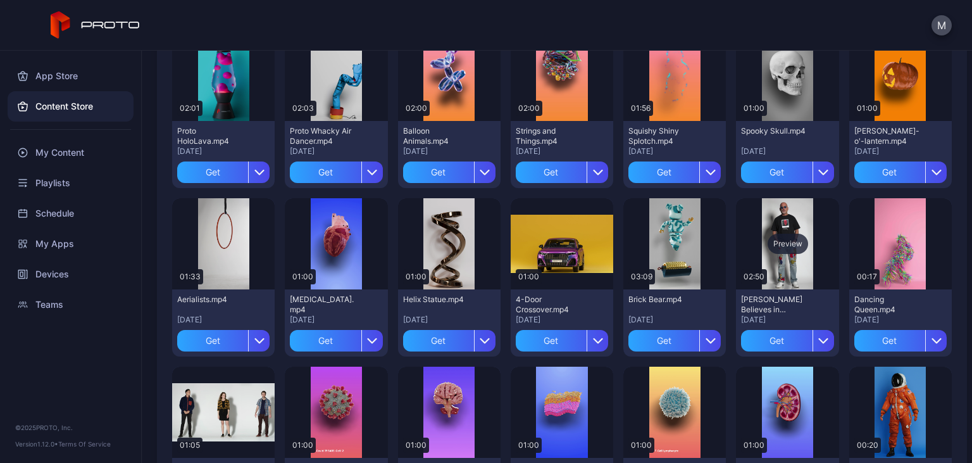
scroll to position [188, 0]
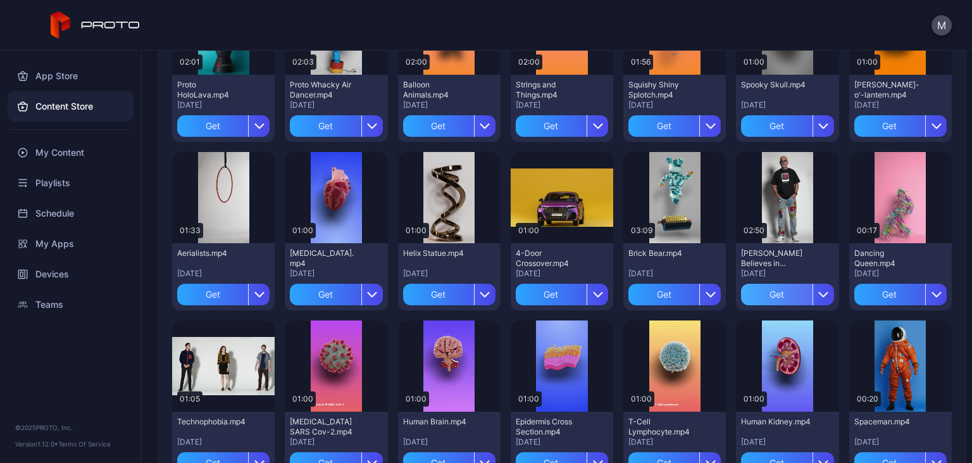
click at [769, 288] on div "Get" at bounding box center [776, 295] width 71 height 22
click at [786, 293] on div "My Content" at bounding box center [787, 294] width 49 height 10
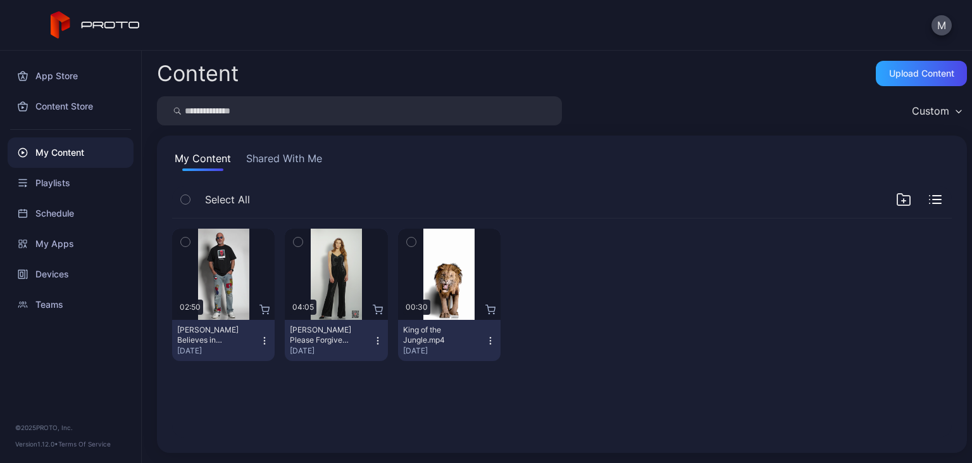
click at [187, 242] on icon "button" at bounding box center [185, 242] width 9 height 14
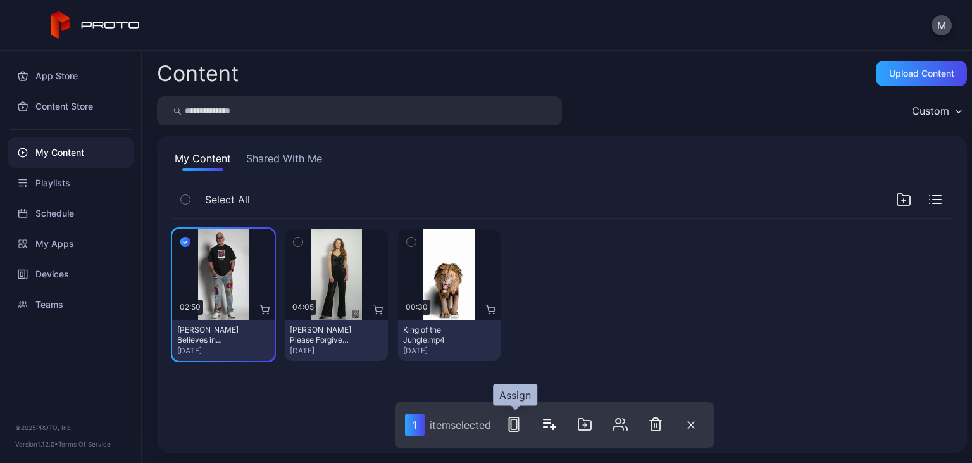
click at [513, 425] on icon "button" at bounding box center [513, 424] width 15 height 15
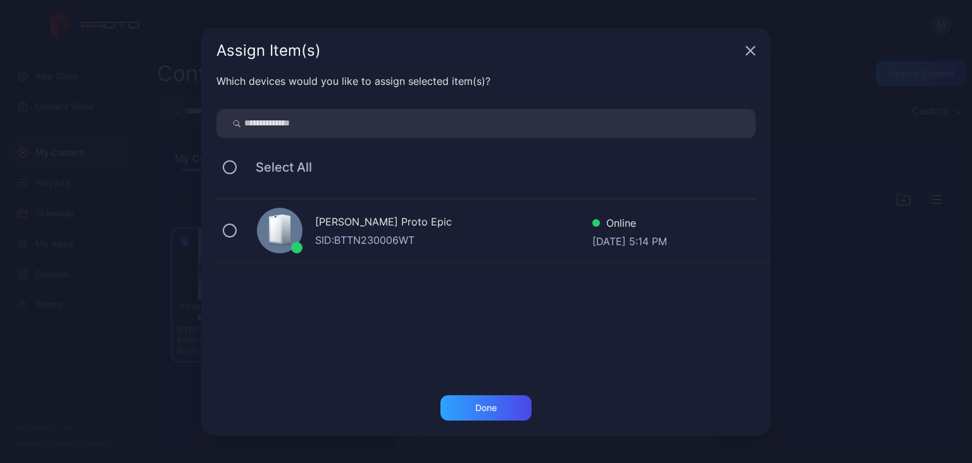
click at [239, 228] on div "Mohammad Aslam's Proto Epic SID: BTTN230006WT Online Aug 19, 2025 at 5:14 PM" at bounding box center [493, 230] width 555 height 63
click at [480, 413] on div "Done" at bounding box center [486, 407] width 91 height 25
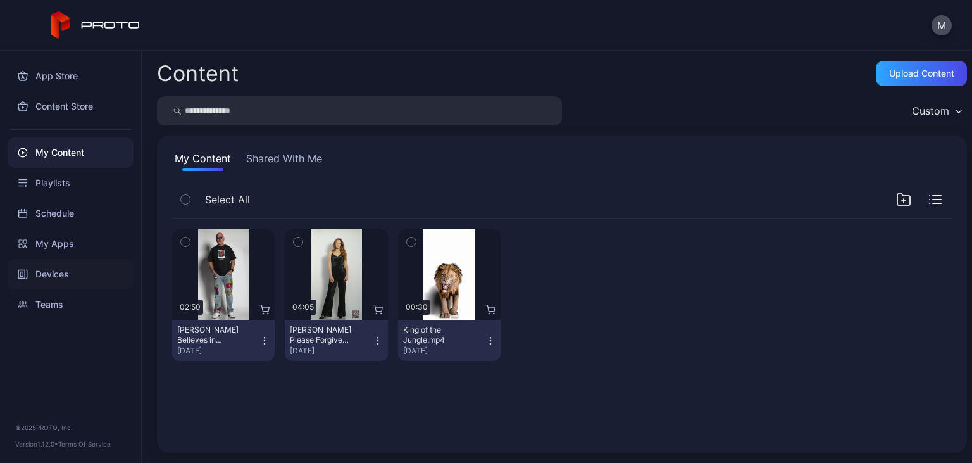
click at [46, 272] on div "Devices" at bounding box center [71, 274] width 126 height 30
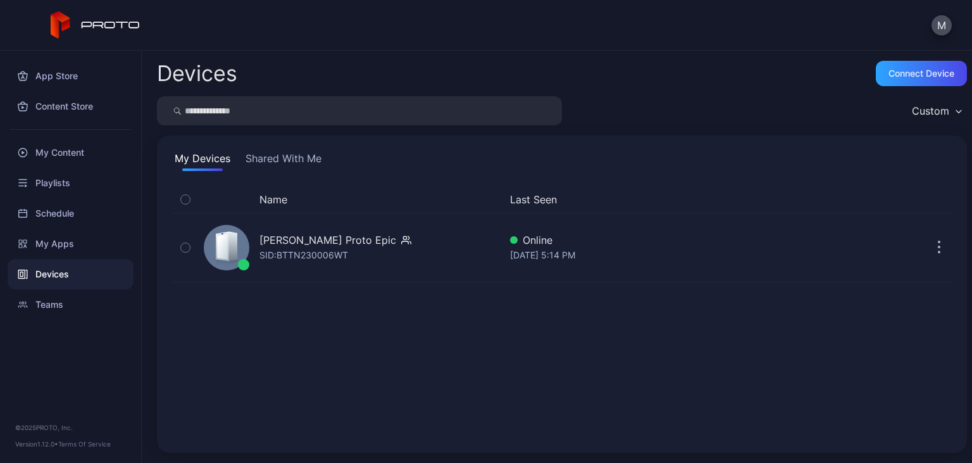
click at [189, 199] on icon "button" at bounding box center [185, 199] width 9 height 14
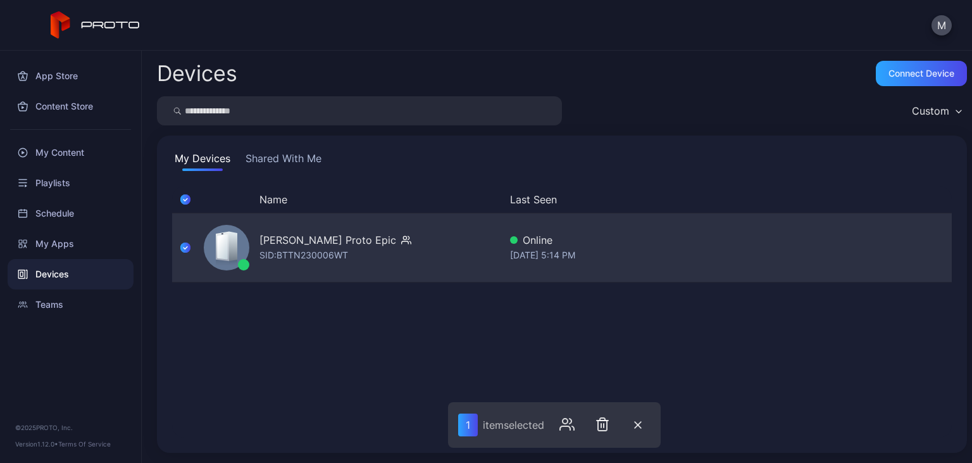
click at [424, 268] on div "Mohammad Aslam's Proto Epic SID: BTTN230006WT" at bounding box center [349, 247] width 301 height 63
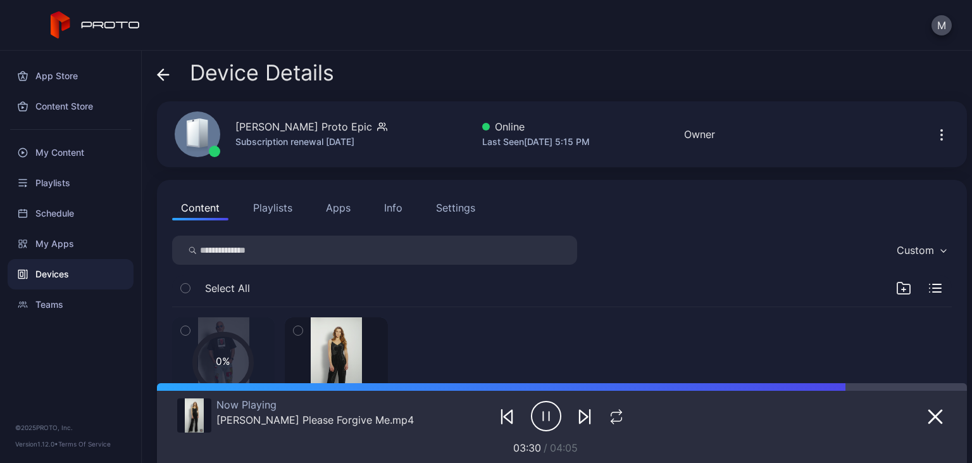
click at [546, 418] on icon "button" at bounding box center [546, 416] width 30 height 32
click at [940, 27] on button "M" at bounding box center [942, 25] width 20 height 20
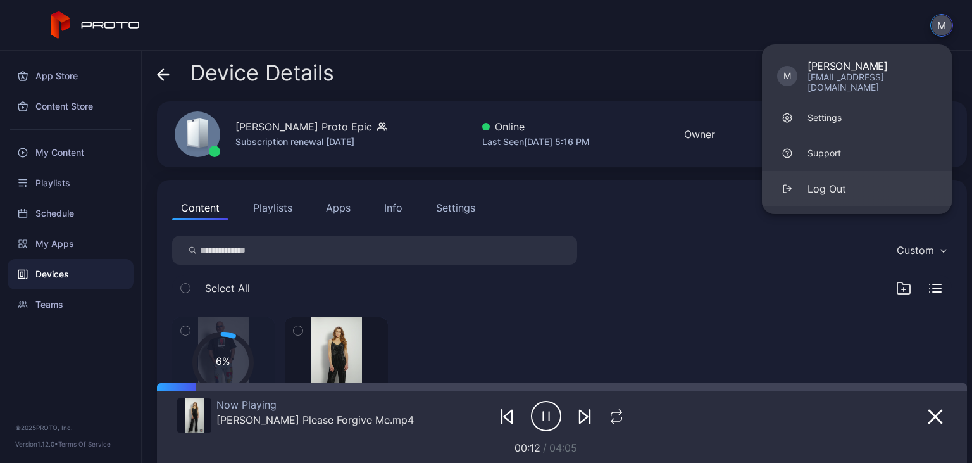
click at [832, 181] on div "Log Out" at bounding box center [827, 188] width 39 height 15
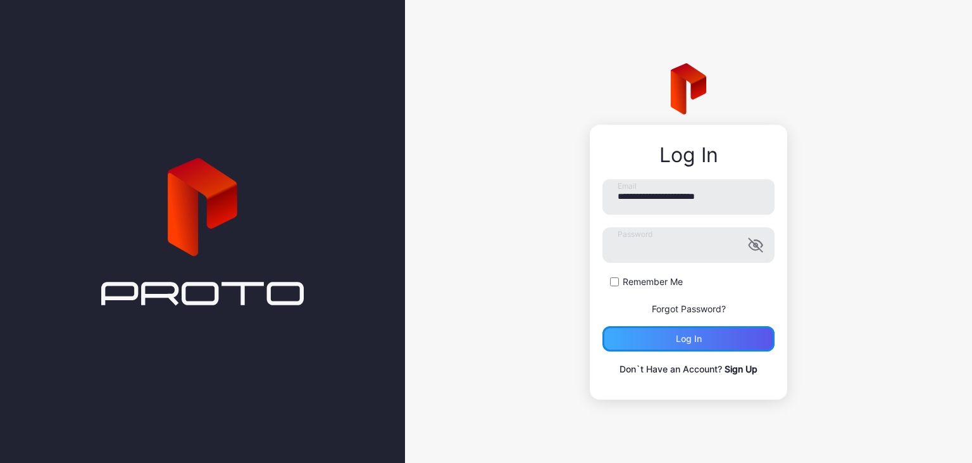
click at [673, 346] on div "Log in" at bounding box center [689, 338] width 172 height 25
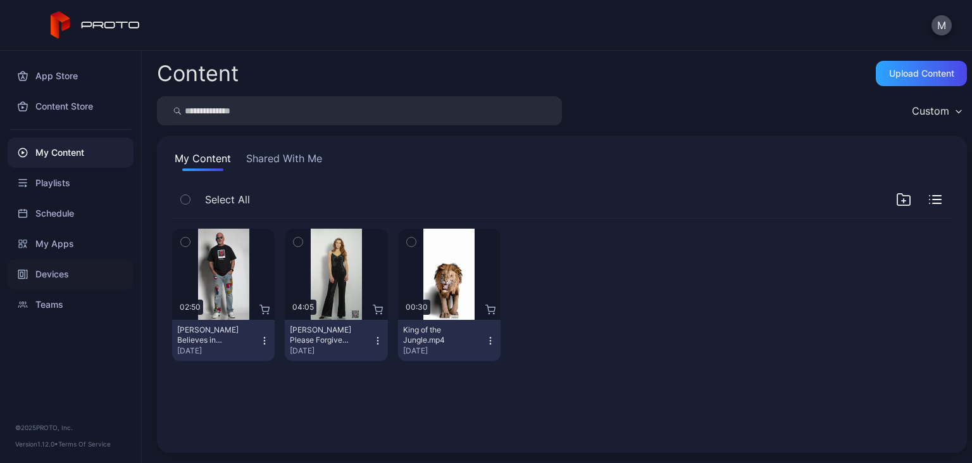
click at [54, 268] on div "Devices" at bounding box center [71, 274] width 126 height 30
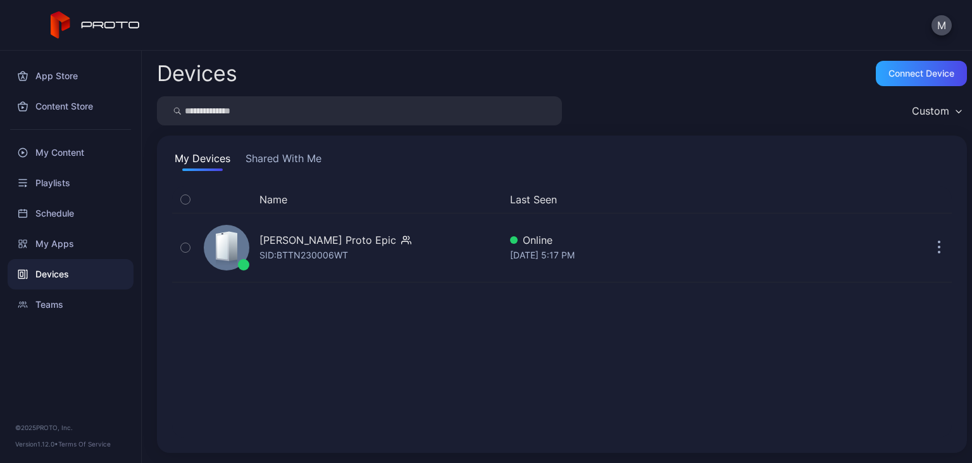
click at [189, 201] on icon "button" at bounding box center [185, 199] width 9 height 14
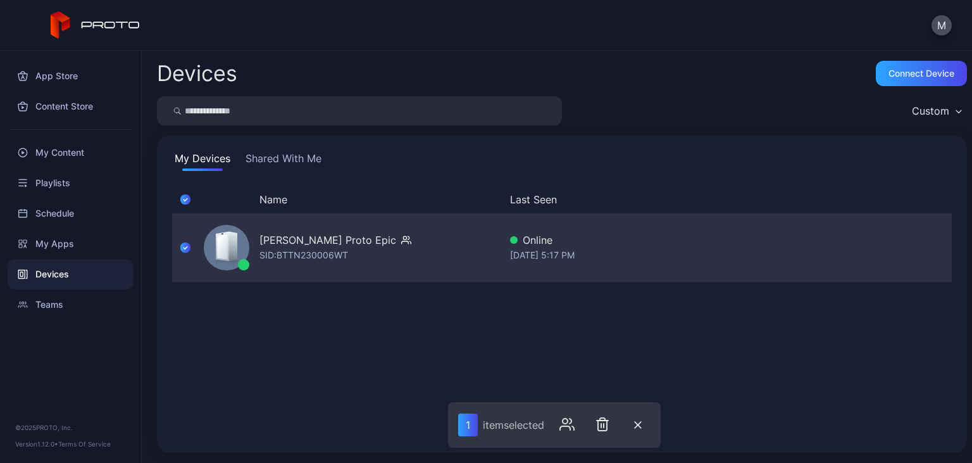
click at [383, 246] on div "Mohammad Aslam's Proto Epic" at bounding box center [328, 239] width 137 height 15
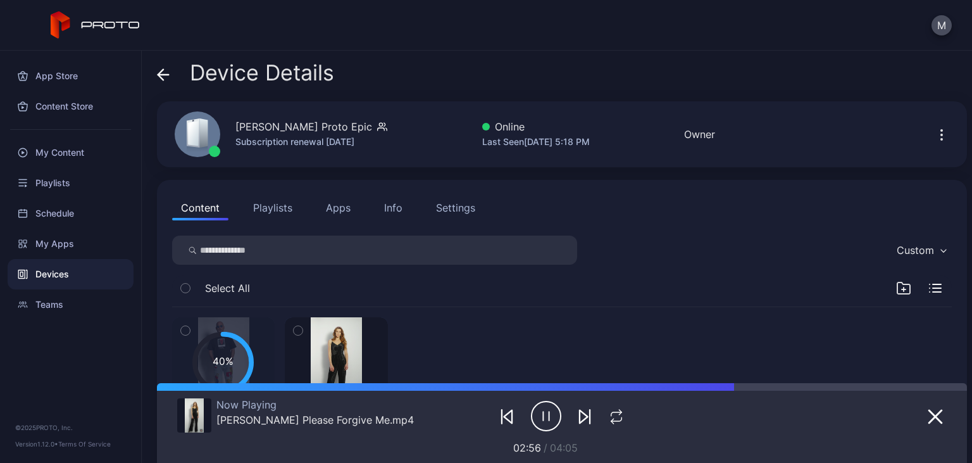
click at [541, 417] on icon "button" at bounding box center [546, 416] width 30 height 32
click at [549, 416] on icon "button" at bounding box center [549, 415] width 0 height 9
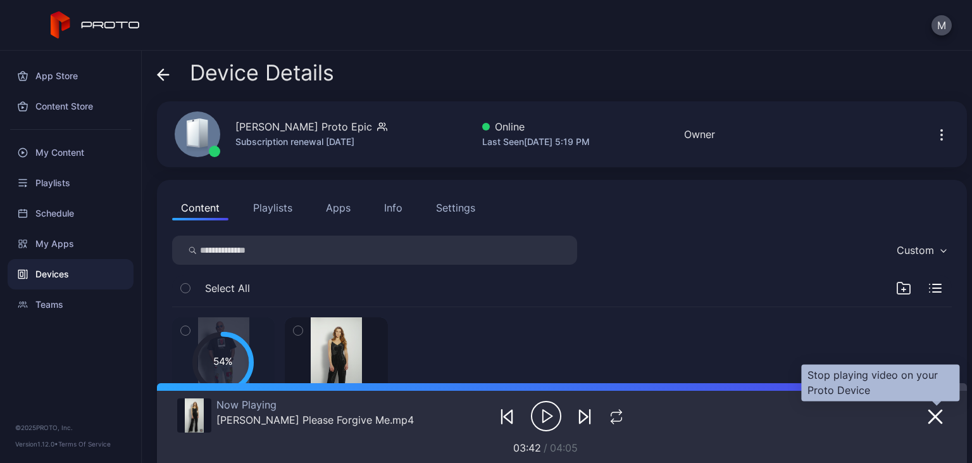
click at [936, 417] on icon "button" at bounding box center [935, 416] width 13 height 13
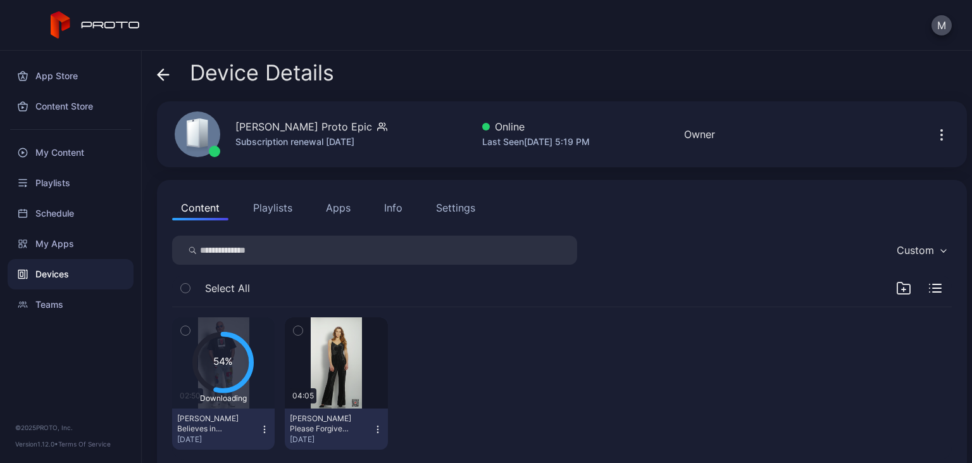
click at [298, 332] on icon "button" at bounding box center [298, 330] width 9 height 14
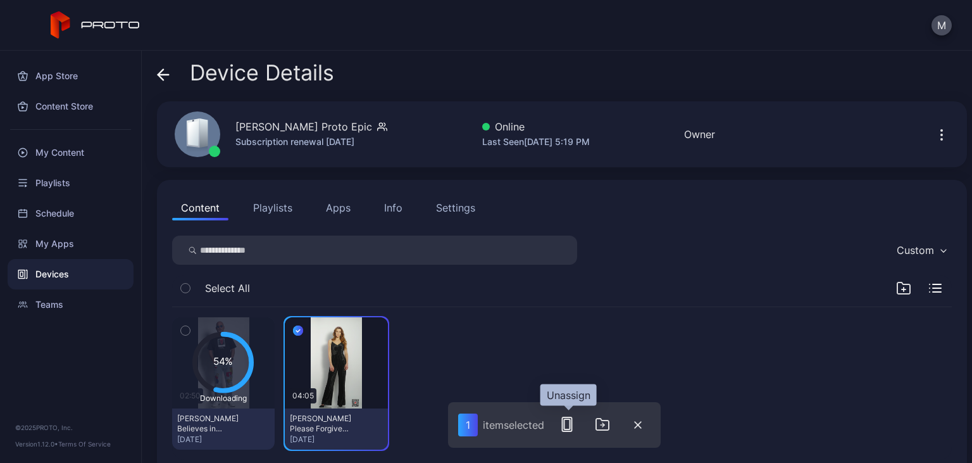
click at [566, 420] on rect "button" at bounding box center [568, 424] width 6 height 10
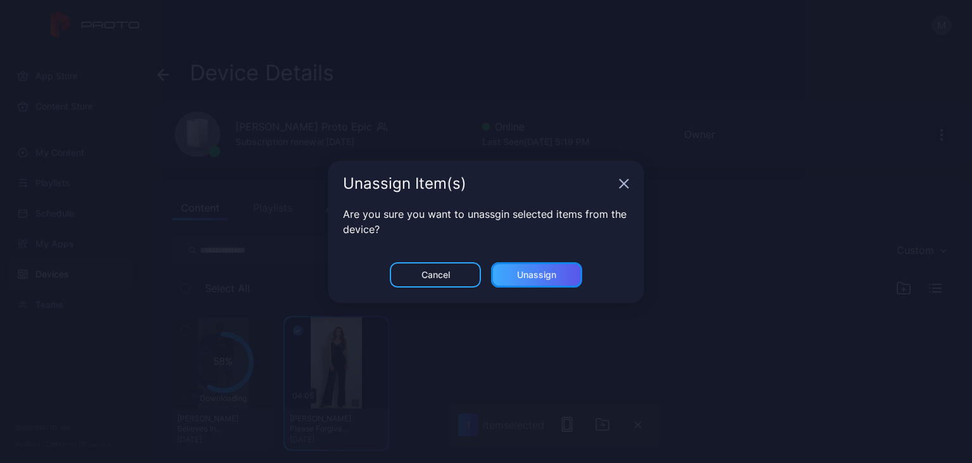
click at [533, 272] on div "Unassign" at bounding box center [536, 275] width 39 height 10
